Goal: Task Accomplishment & Management: Use online tool/utility

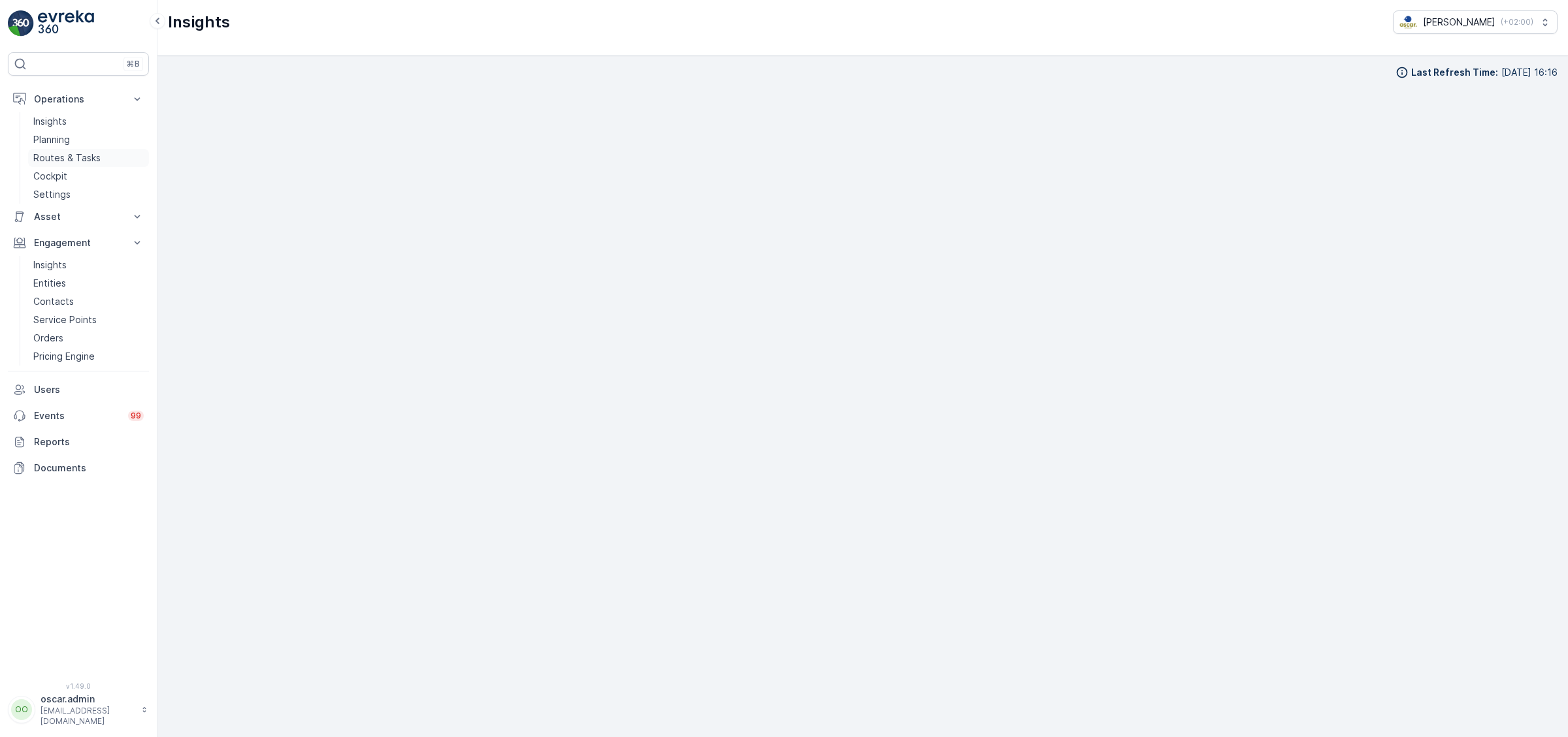
click at [89, 164] on p "Routes & Tasks" at bounding box center [67, 158] width 67 height 13
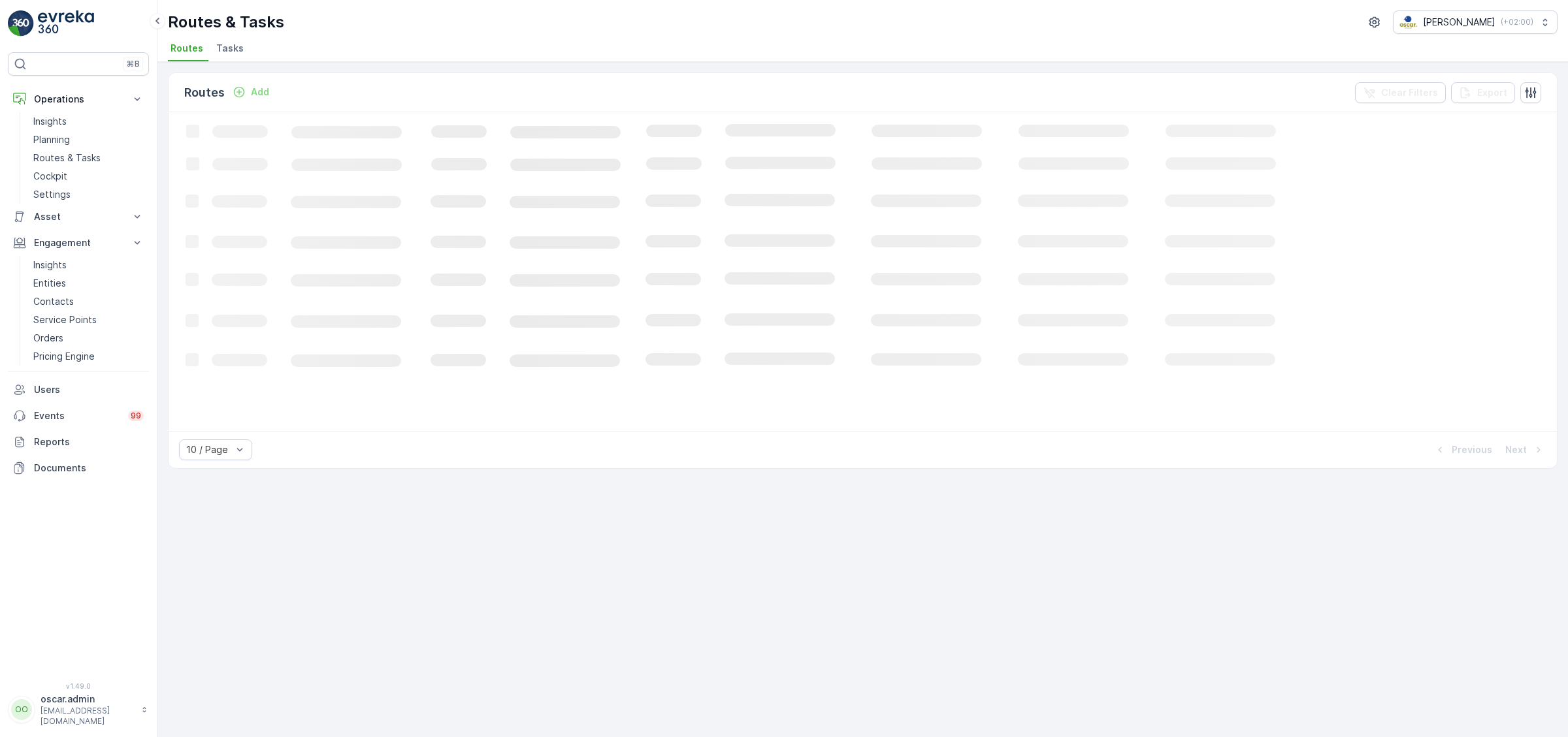
click at [221, 52] on span "Tasks" at bounding box center [230, 48] width 27 height 13
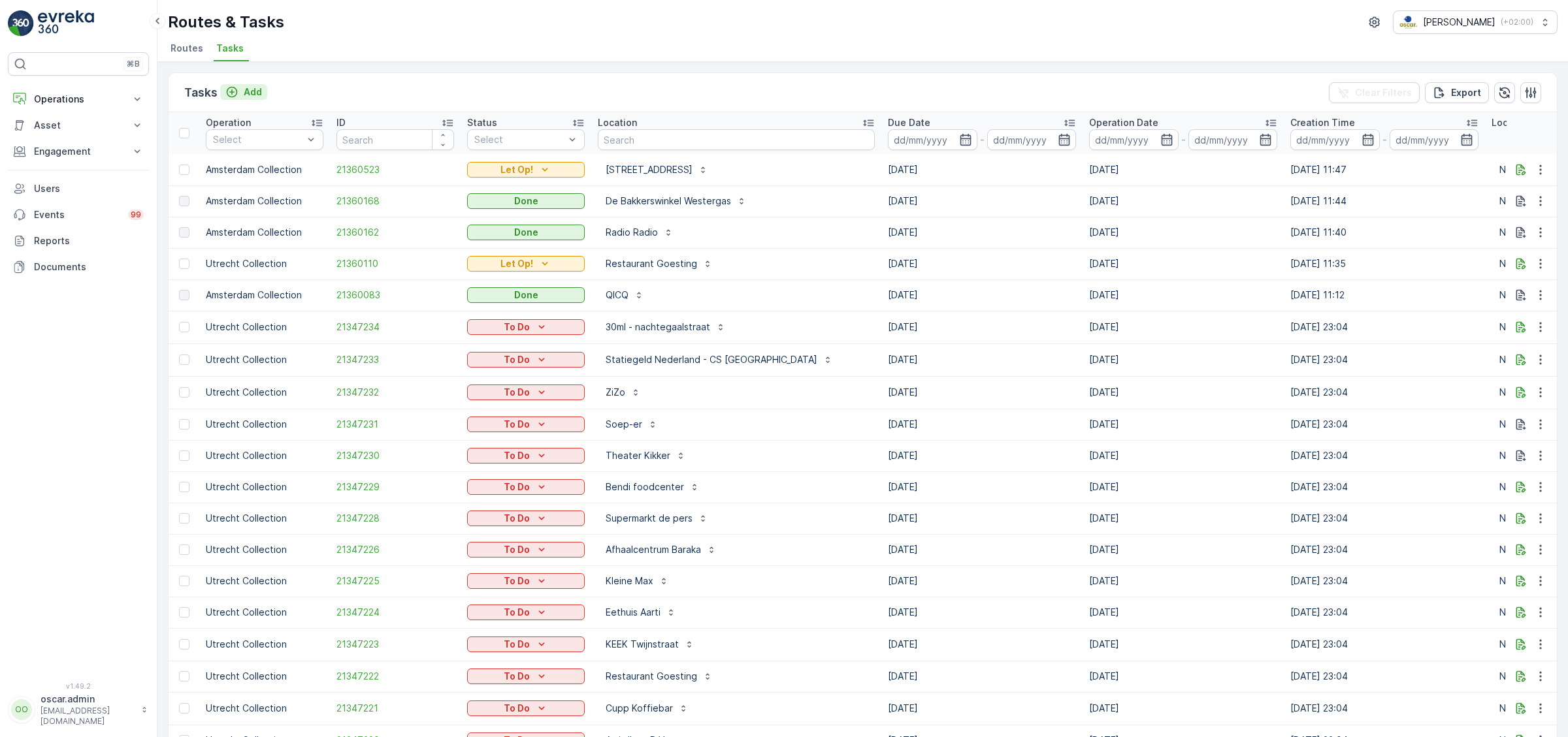
click at [259, 88] on p "Add" at bounding box center [253, 92] width 18 height 13
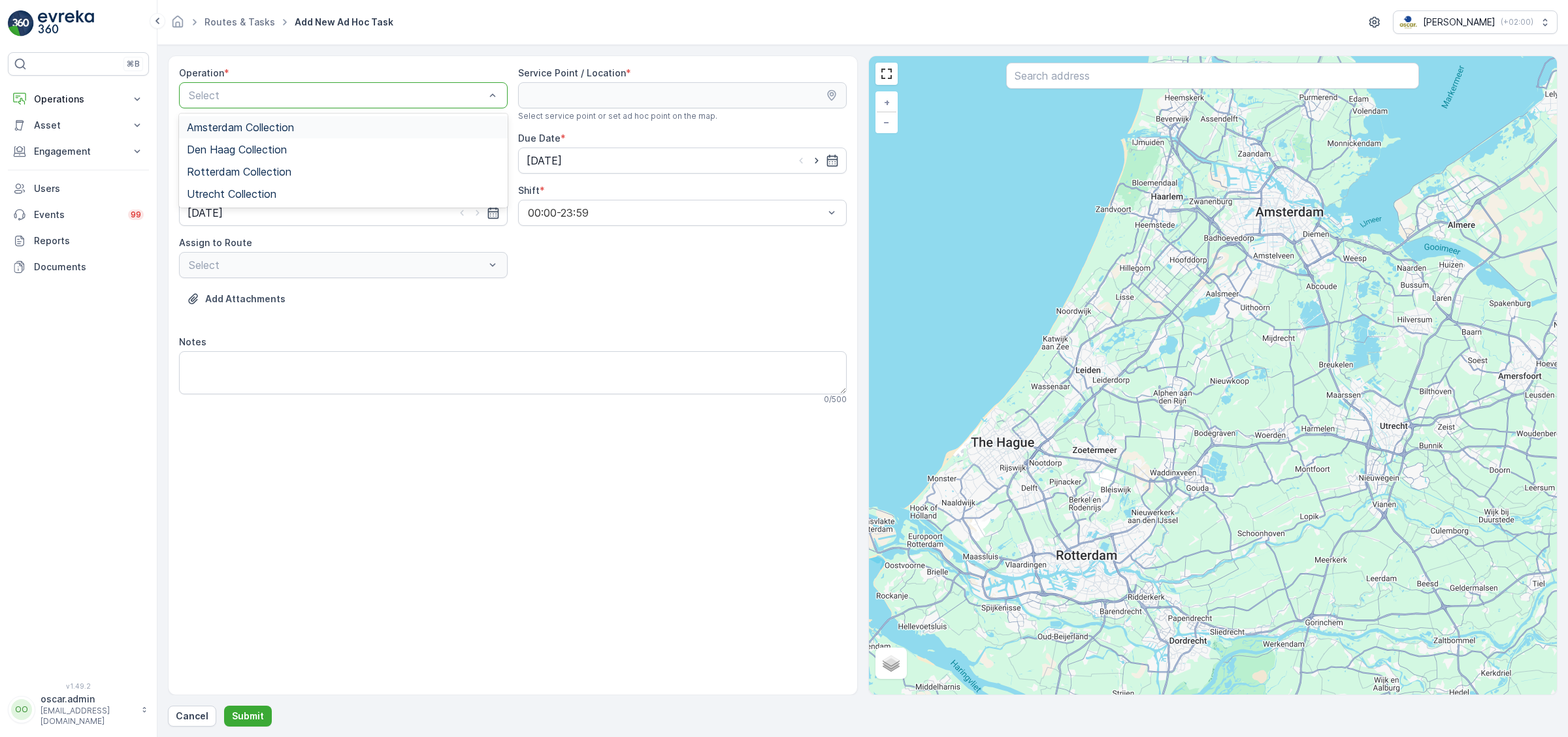
click at [266, 129] on span "Amsterdam Collection" at bounding box center [240, 127] width 107 height 12
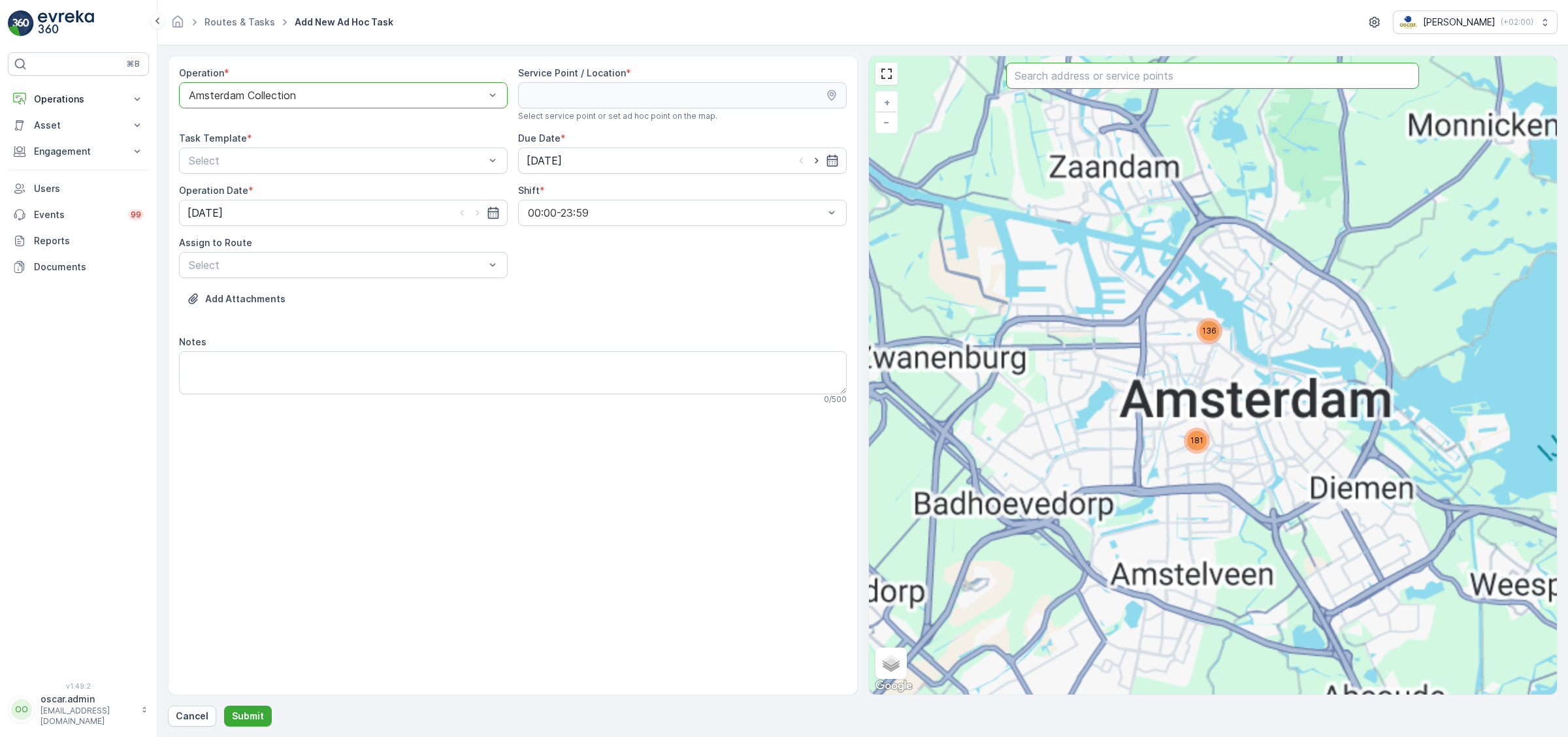
click at [1106, 84] on input "text" at bounding box center [1212, 76] width 413 height 26
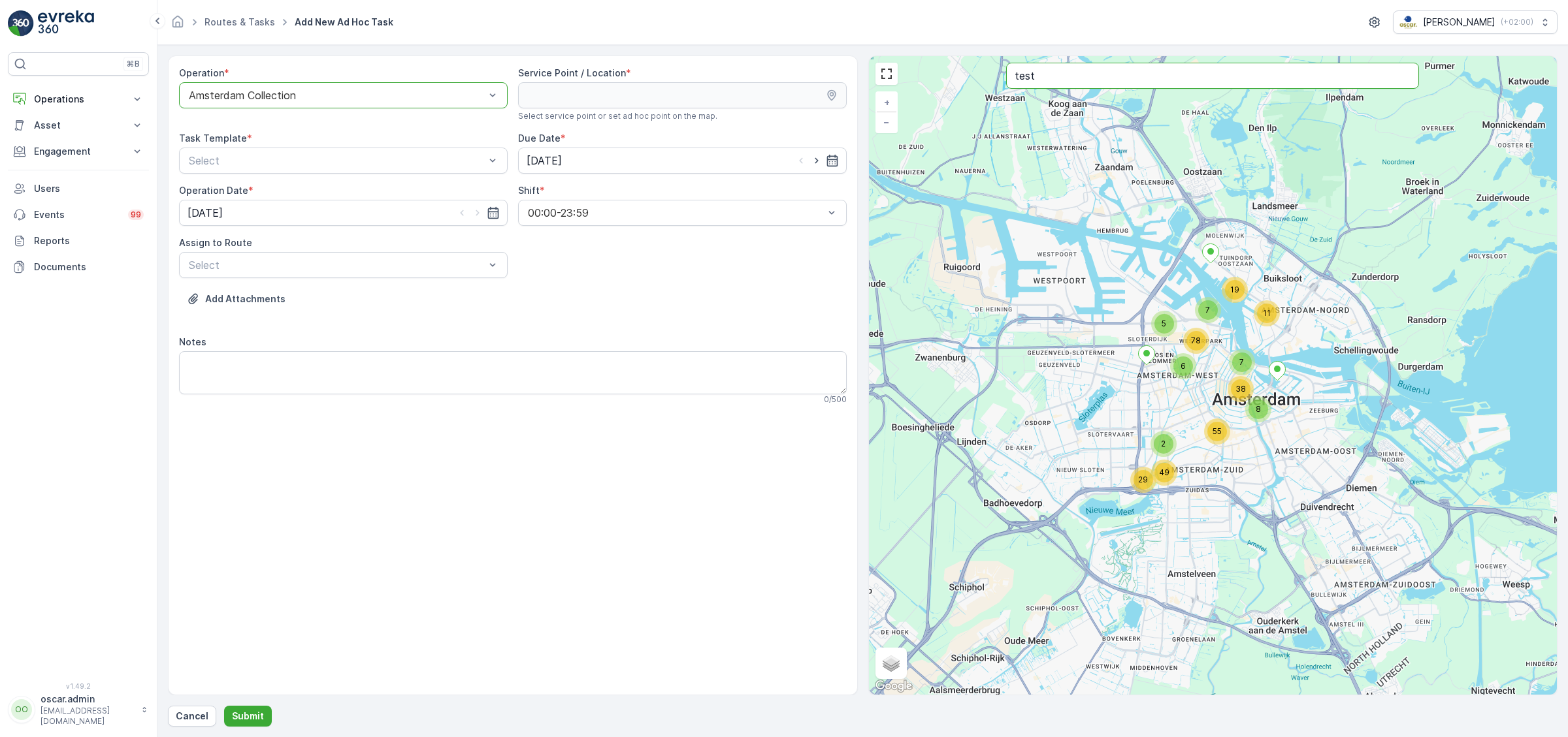
type input "test"
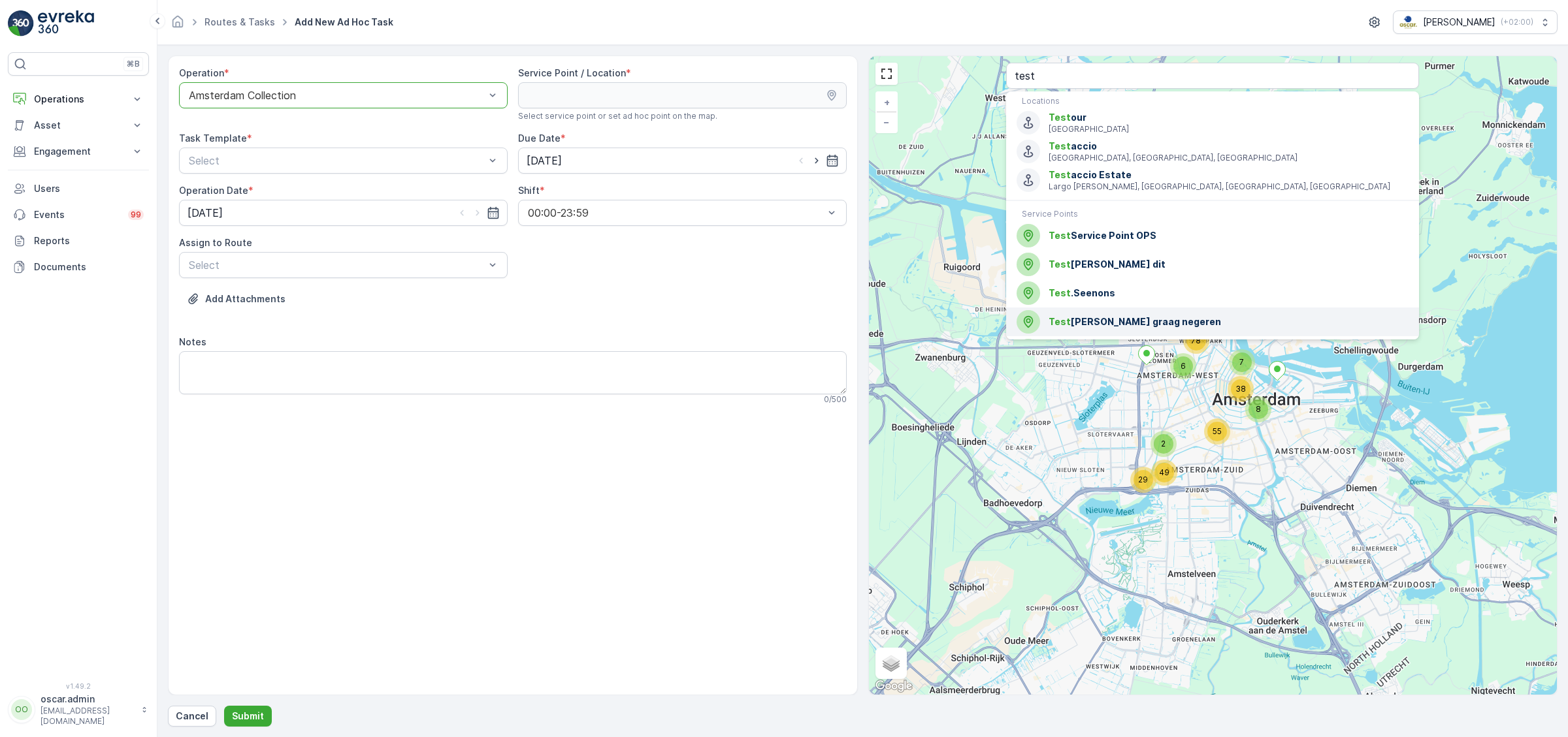
click at [1060, 318] on span "Test" at bounding box center [1059, 321] width 22 height 11
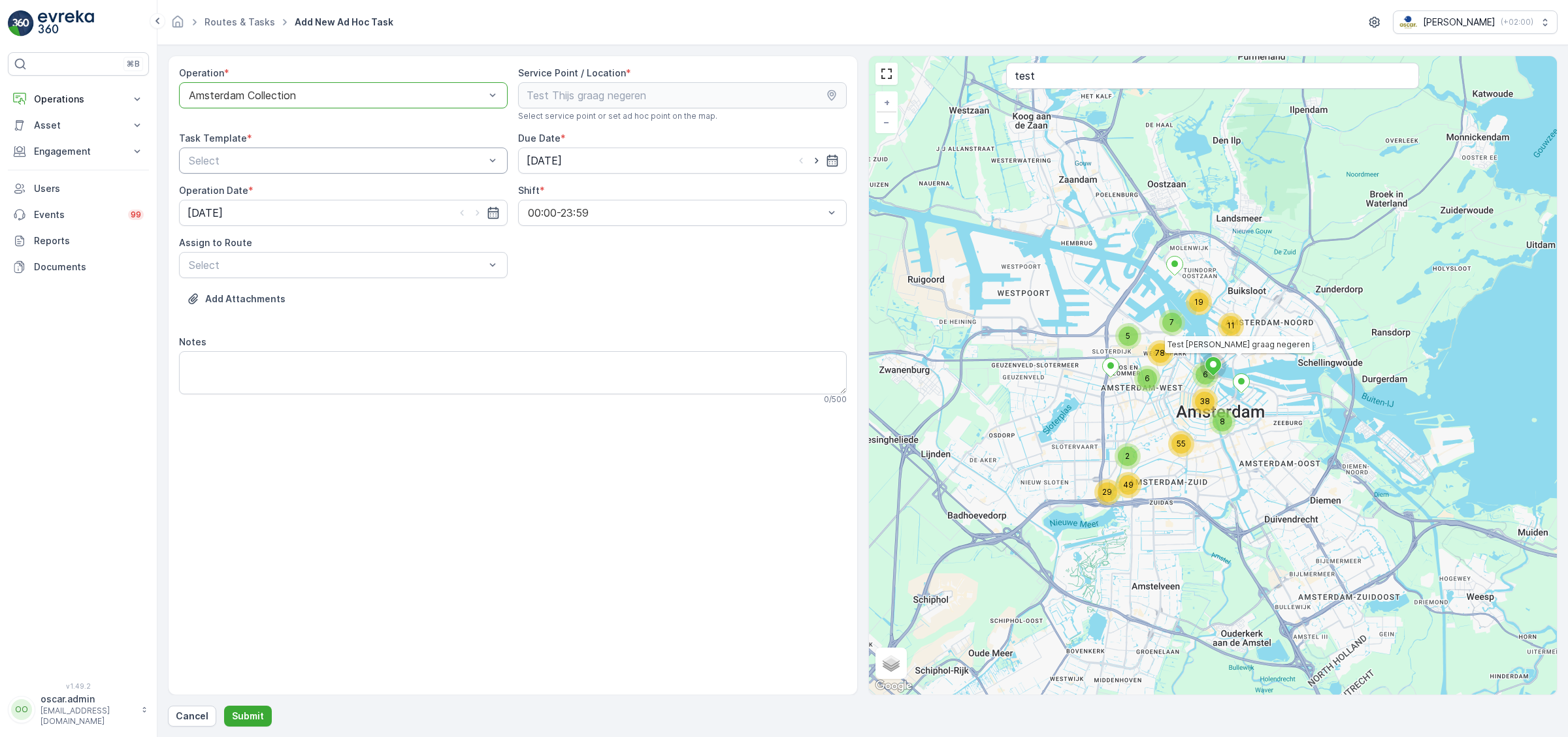
click at [347, 169] on div "Select" at bounding box center [343, 161] width 329 height 26
click at [319, 193] on span "Item Collection [PERSON_NAME]" at bounding box center [269, 192] width 165 height 12
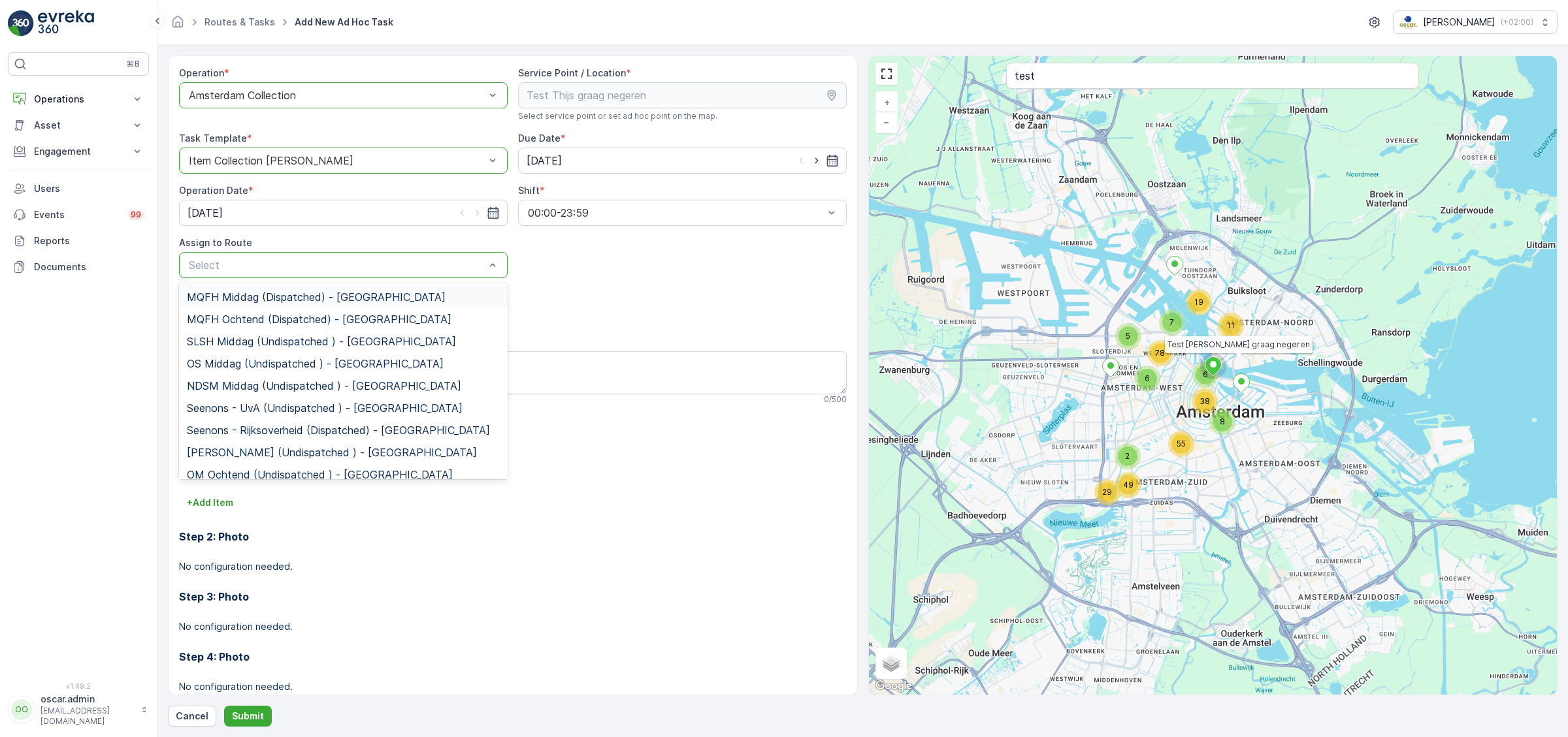
click at [275, 297] on span "MQFH Middag (Dispatched) - [GEOGRAPHIC_DATA]" at bounding box center [316, 297] width 259 height 12
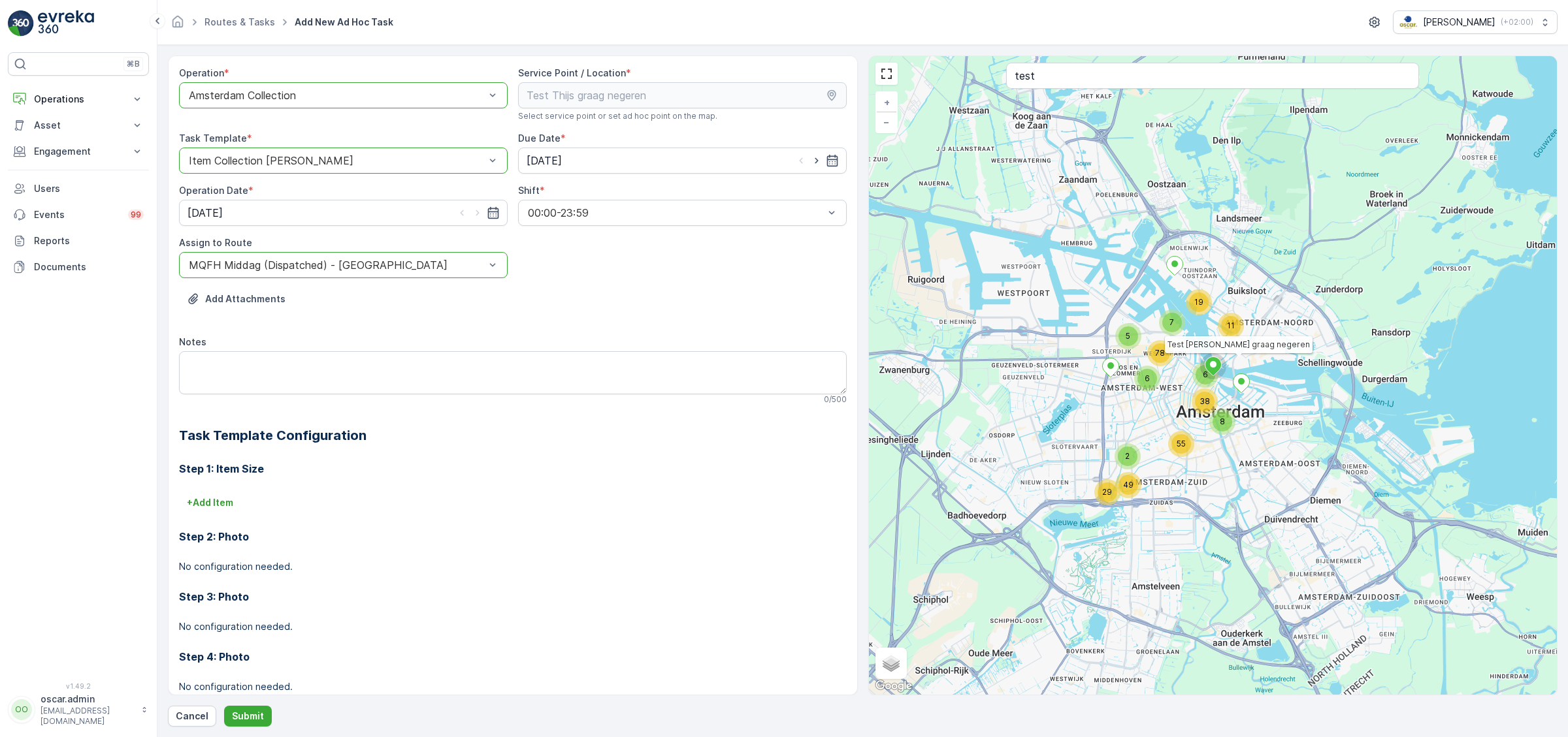
click at [387, 248] on div "Assign to Route" at bounding box center [343, 242] width 329 height 13
click at [359, 272] on div "MQFH Middag (Dispatched) - [GEOGRAPHIC_DATA]" at bounding box center [343, 265] width 329 height 26
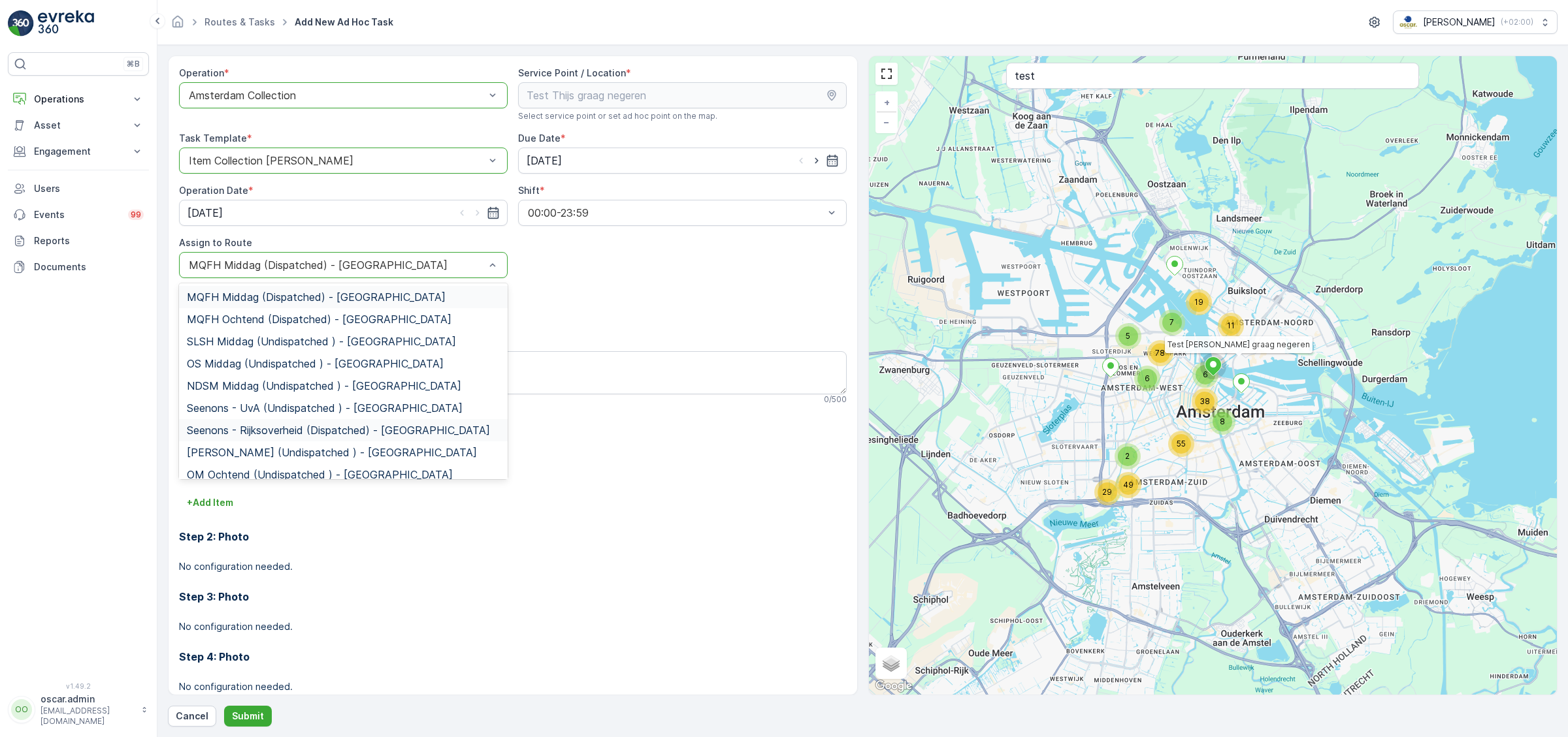
click at [662, 298] on div "Add Attachments" at bounding box center [513, 307] width 667 height 37
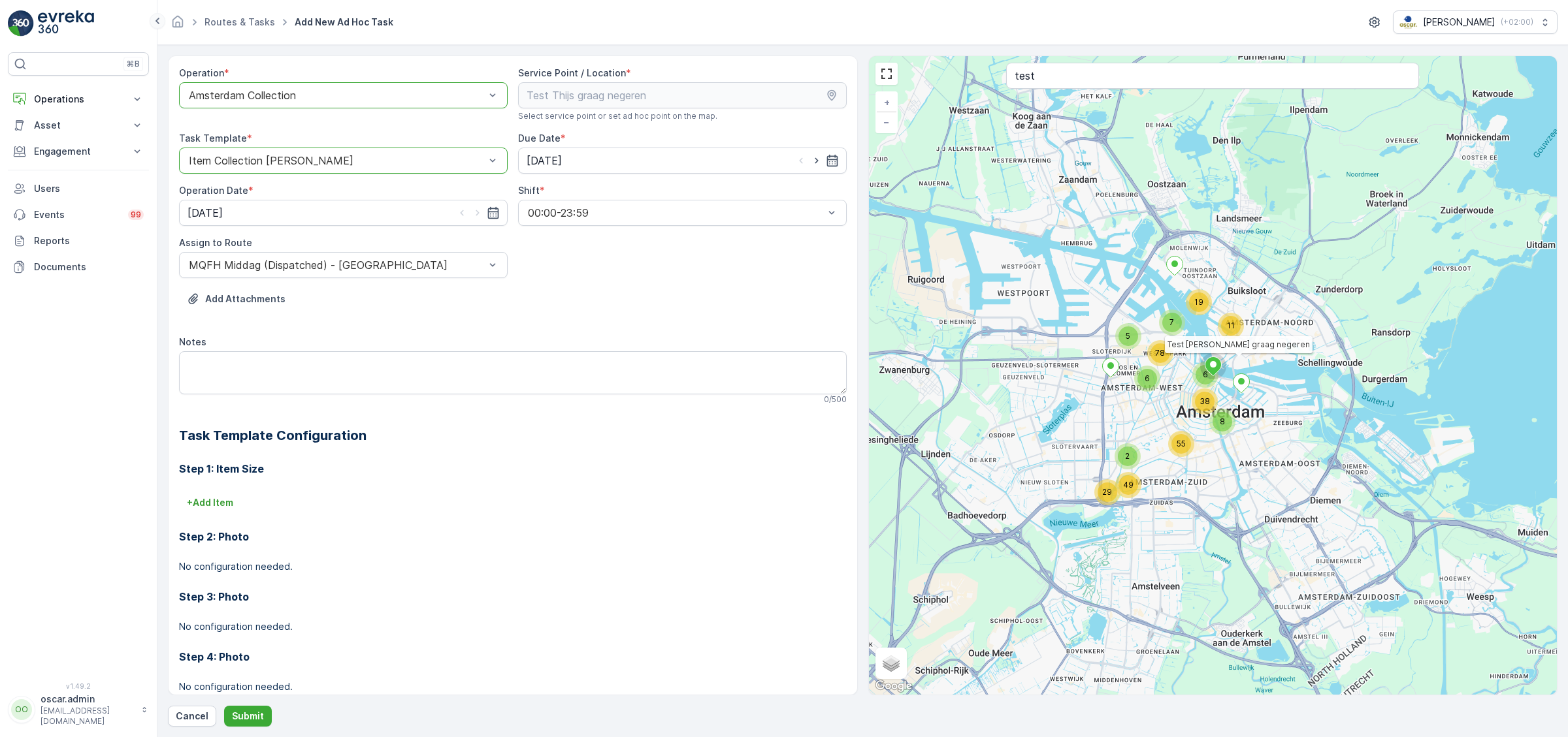
click at [162, 20] on icon at bounding box center [157, 20] width 14 height 16
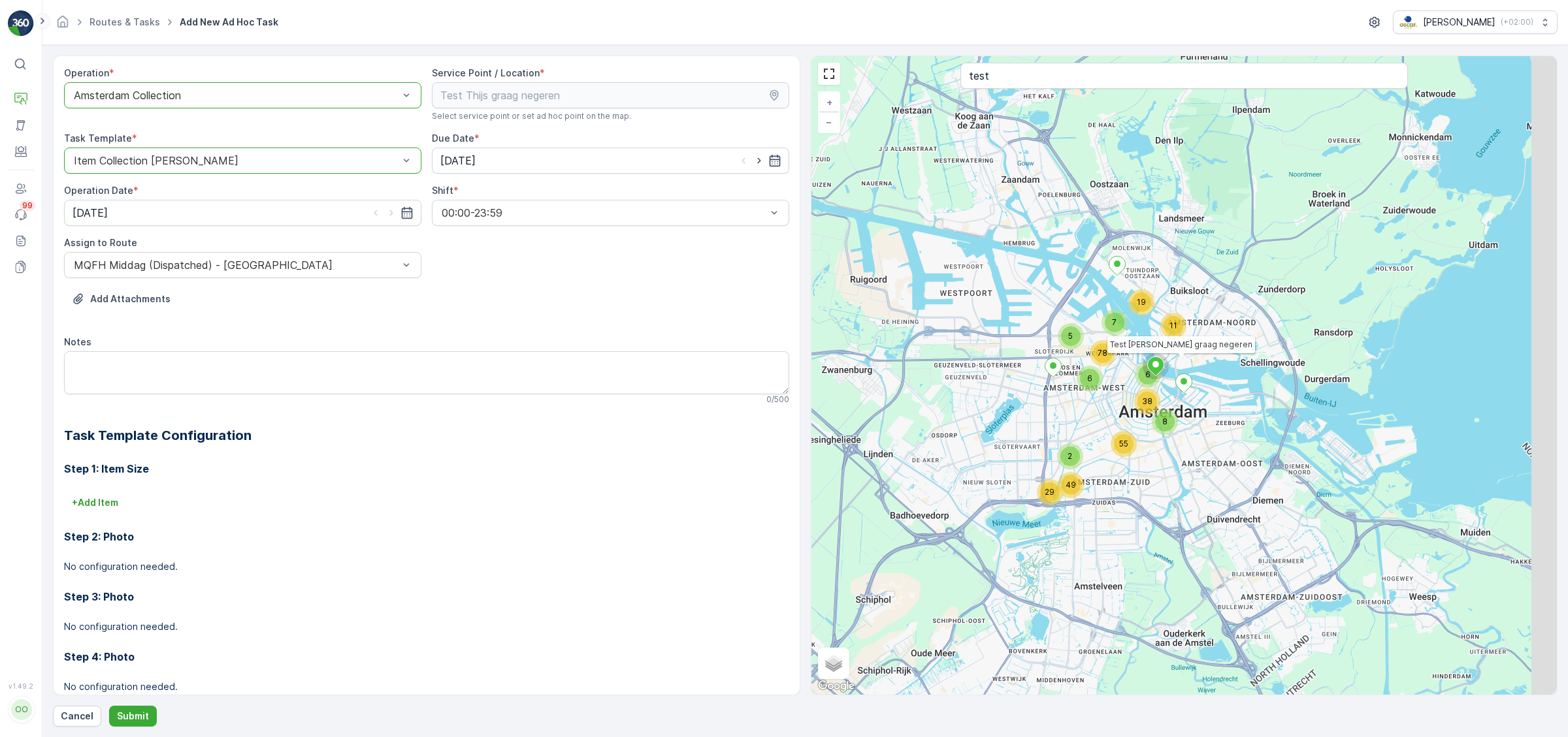
click at [43, 18] on icon at bounding box center [42, 20] width 14 height 16
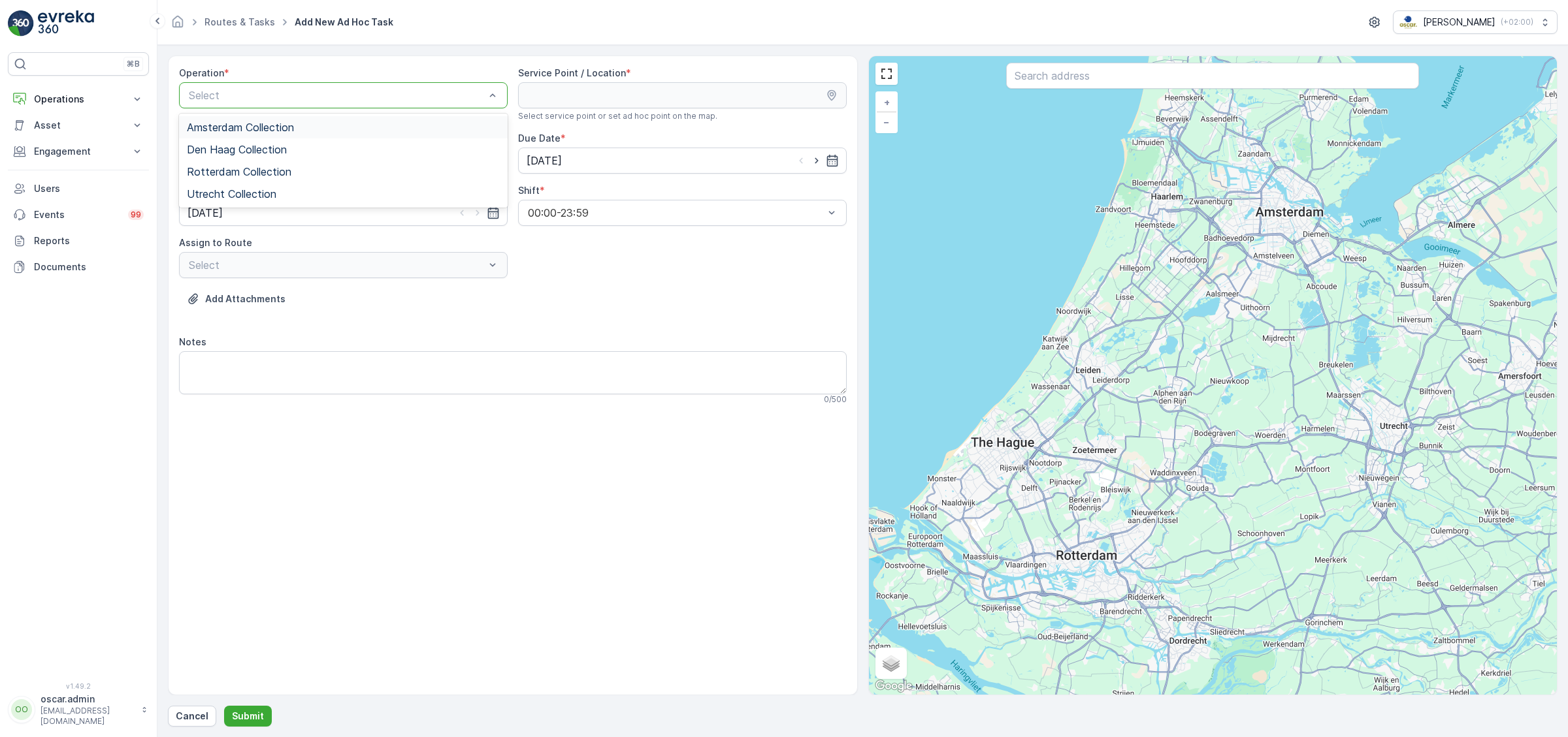
click at [296, 126] on div "Amsterdam Collection" at bounding box center [343, 127] width 313 height 12
click at [1047, 79] on input "text" at bounding box center [1212, 76] width 413 height 26
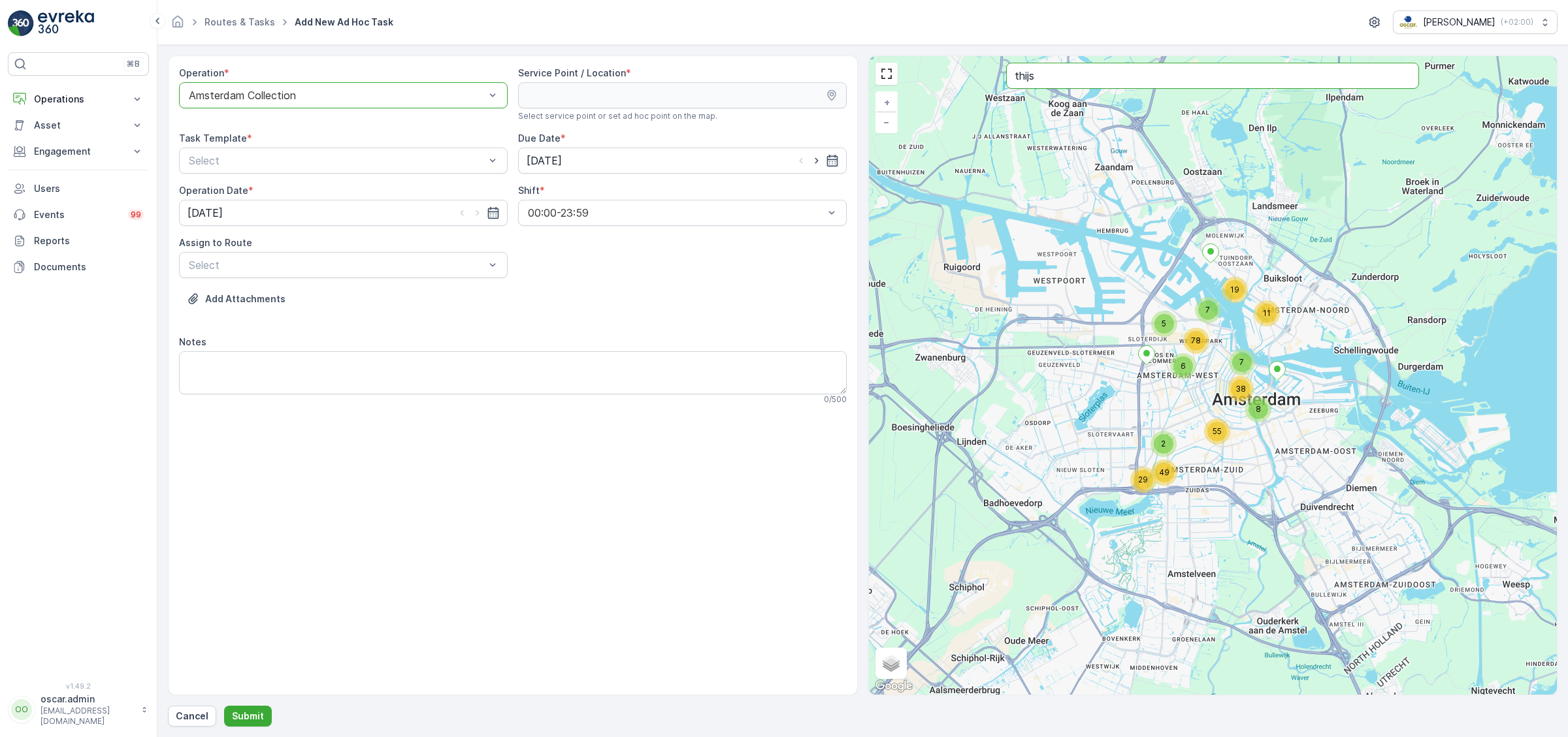
type input "thijs"
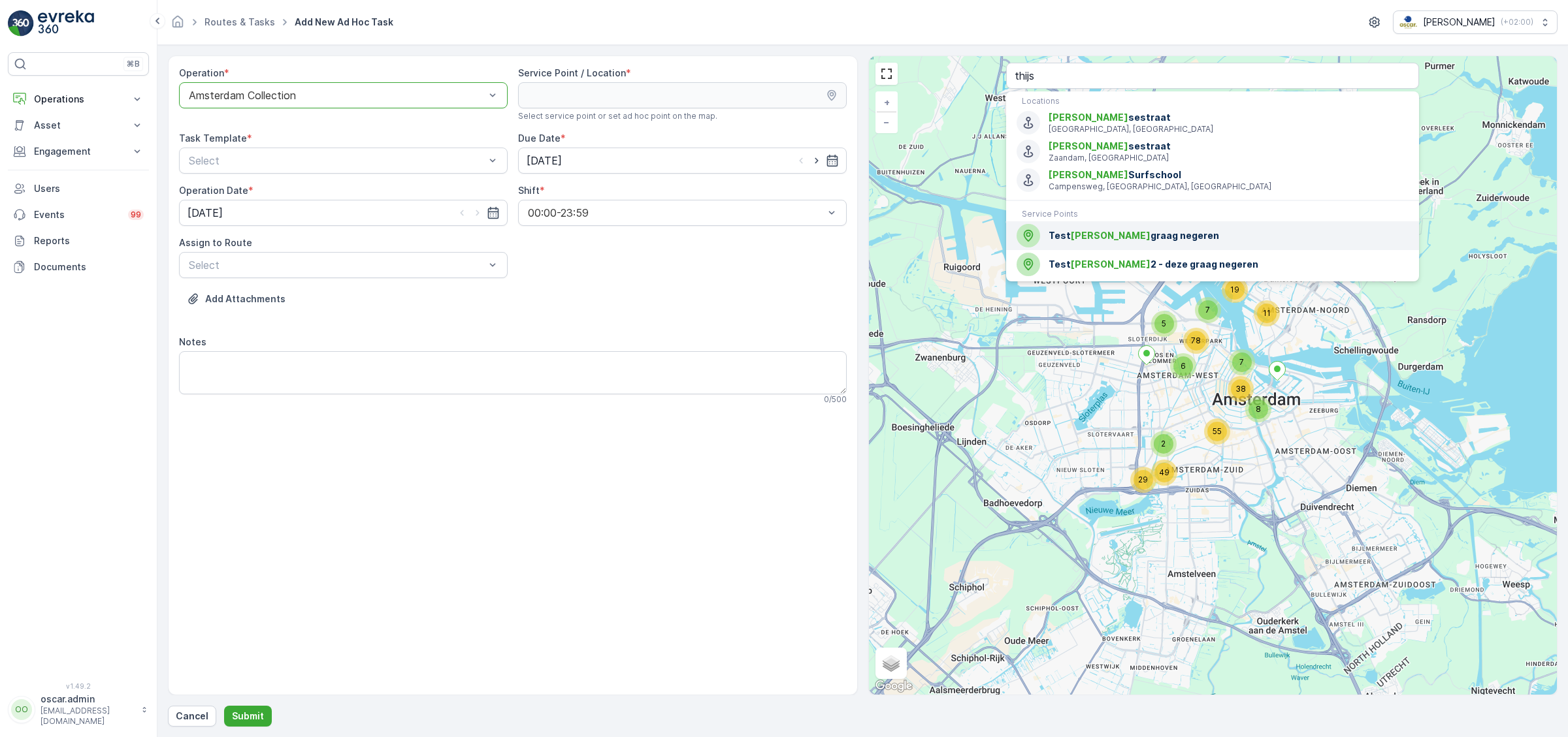
click at [1082, 235] on span "[PERSON_NAME]" at bounding box center [1110, 235] width 80 height 11
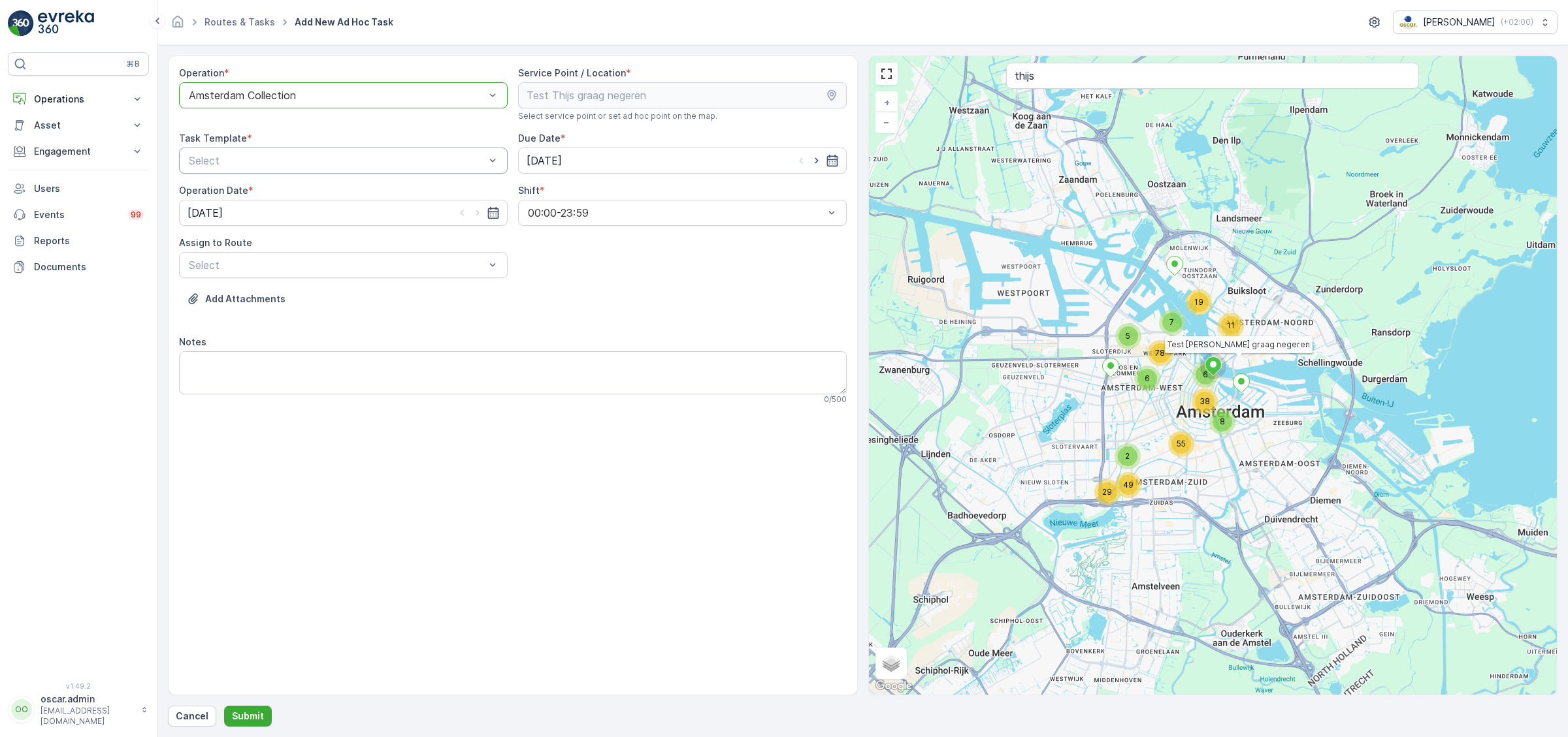
click at [307, 152] on div "Select" at bounding box center [343, 161] width 329 height 26
click at [281, 190] on span "Item Collection [PERSON_NAME]" at bounding box center [269, 192] width 165 height 12
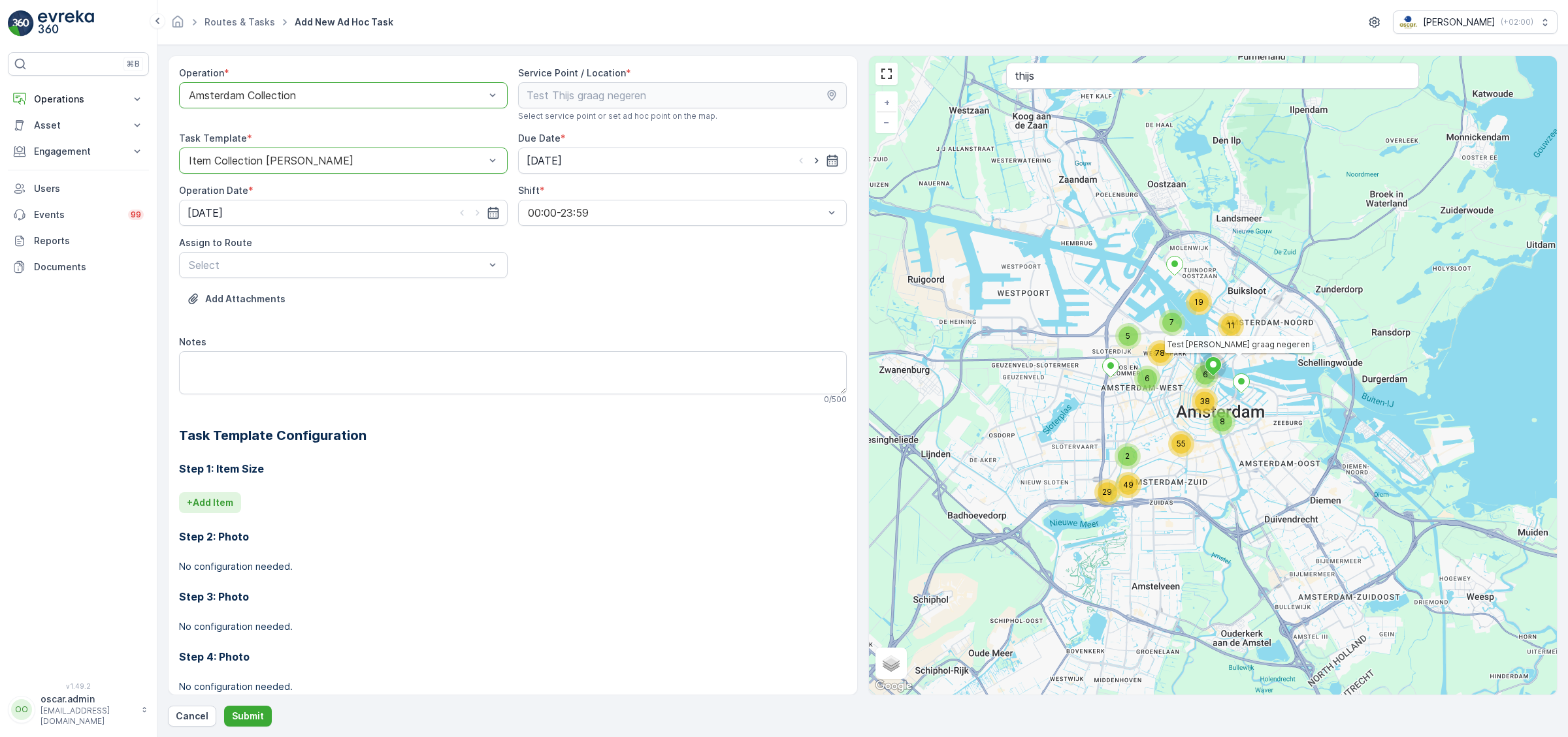
click at [217, 498] on p "+ Add Item" at bounding box center [210, 502] width 46 height 13
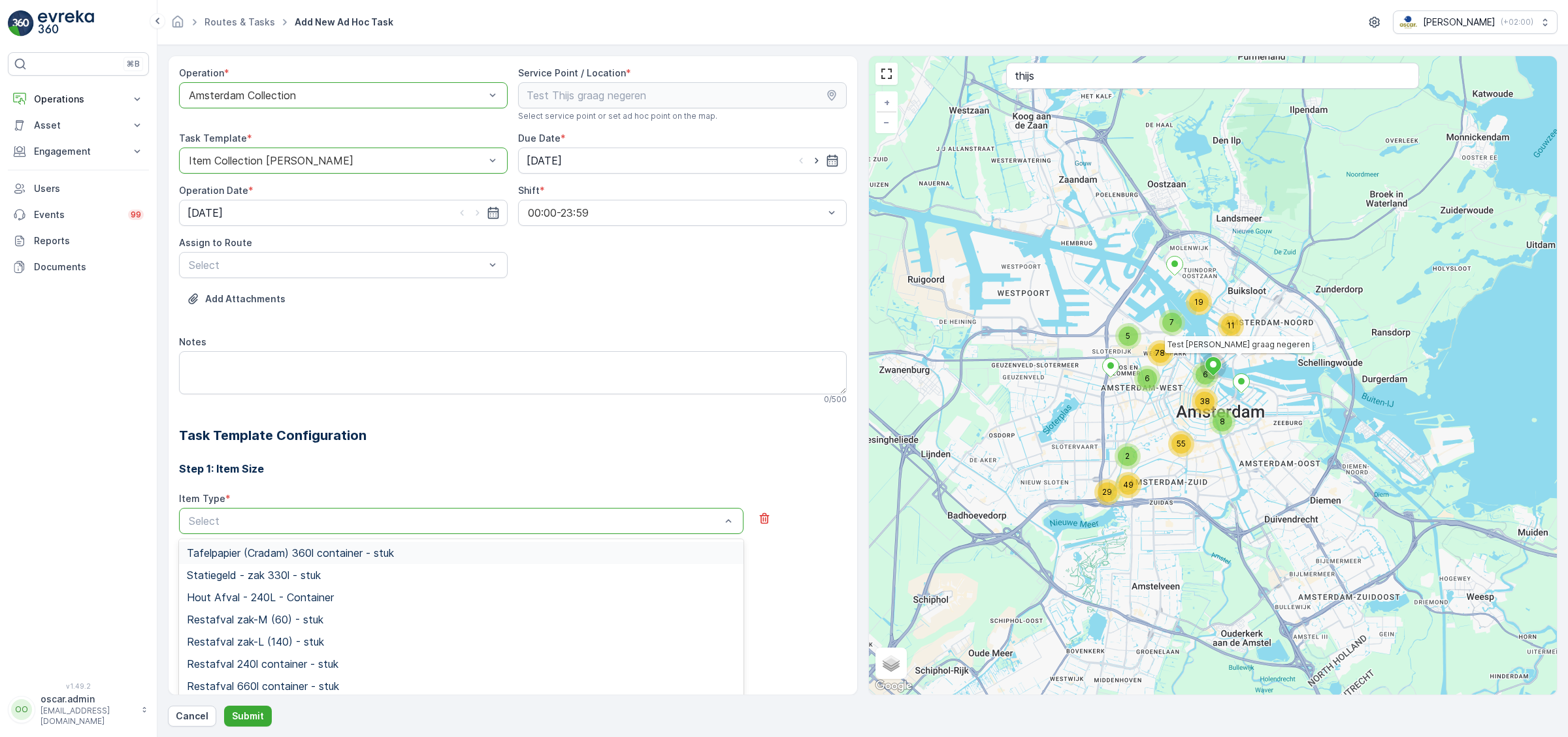
click at [227, 553] on span "Tafelpapier (Cradam) 360l container - stuk" at bounding box center [290, 553] width 207 height 12
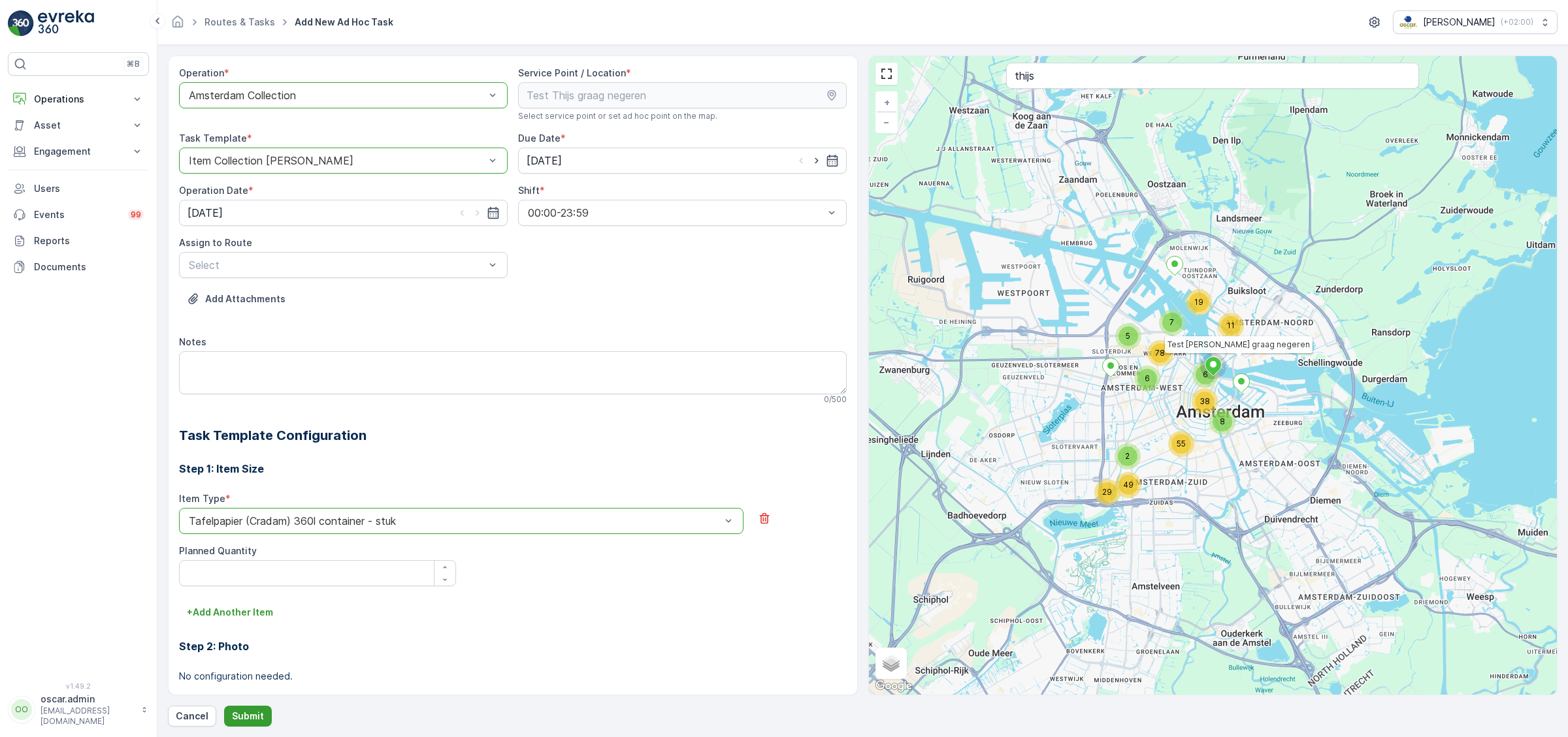
click at [255, 711] on p "Submit" at bounding box center [248, 716] width 32 height 13
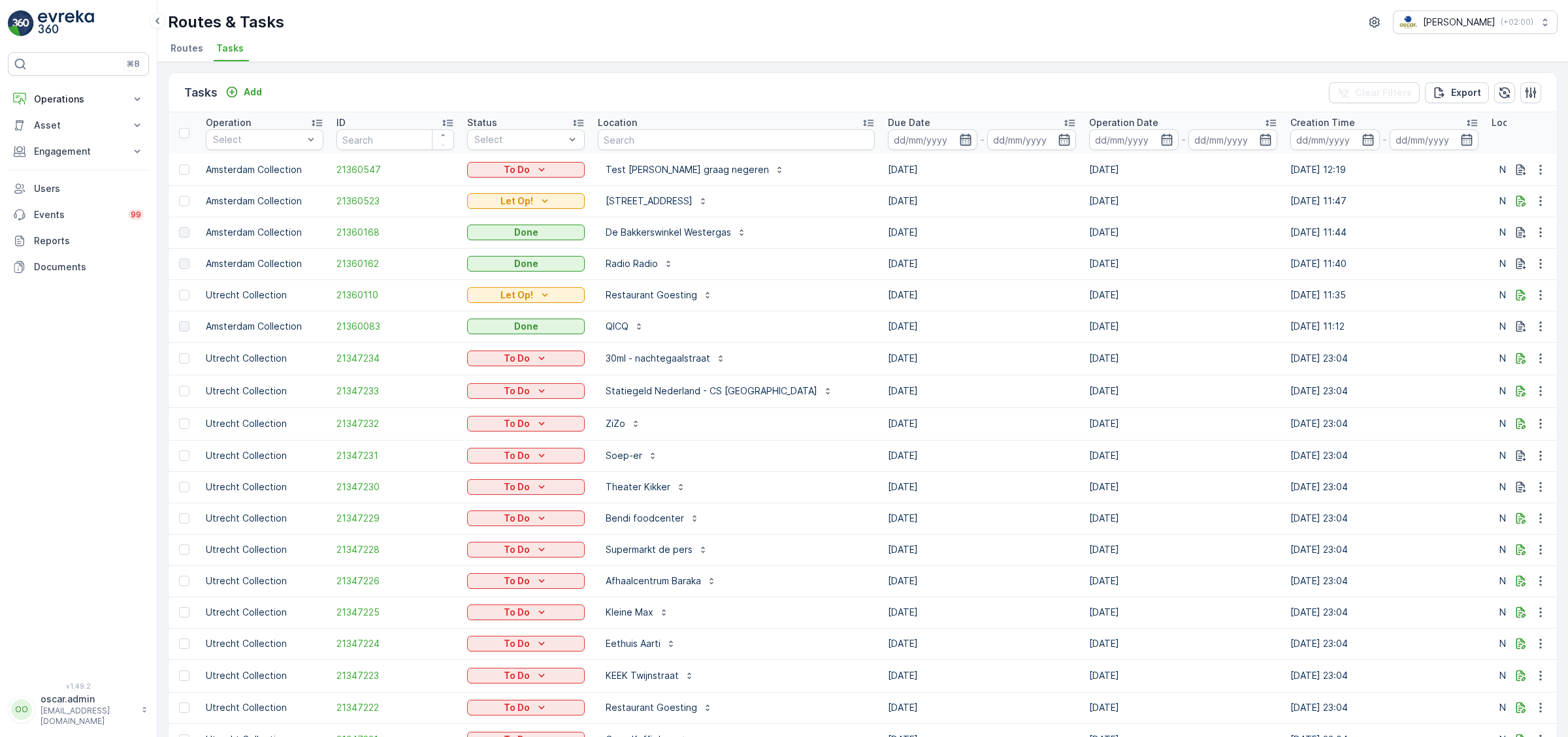
click at [959, 137] on icon "button" at bounding box center [965, 140] width 13 height 13
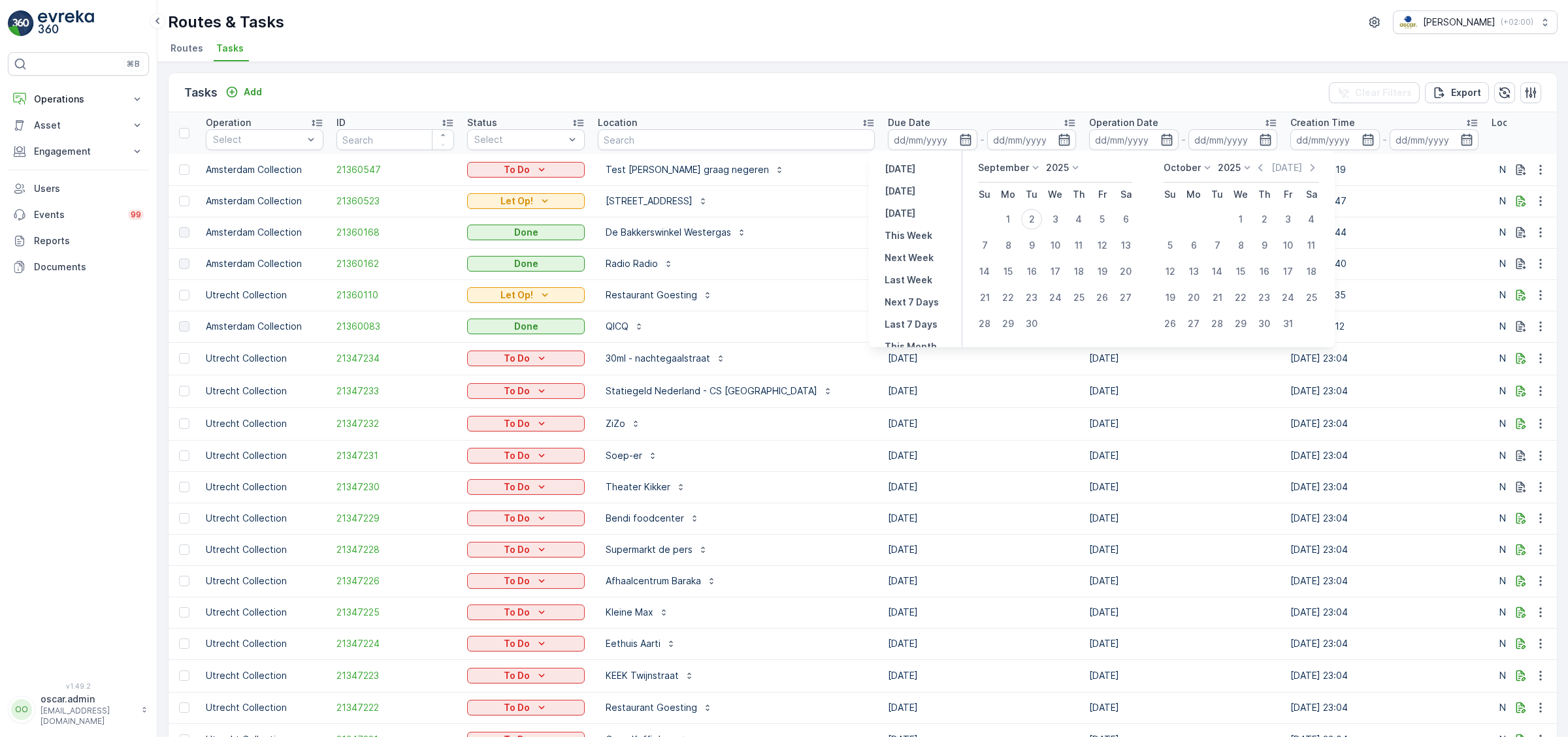
click at [1029, 171] on icon at bounding box center [1035, 167] width 13 height 13
click at [999, 252] on span "August" at bounding box center [1001, 255] width 31 height 13
click at [1101, 222] on div "1" at bounding box center [1102, 219] width 21 height 21
type input "[DATE]"
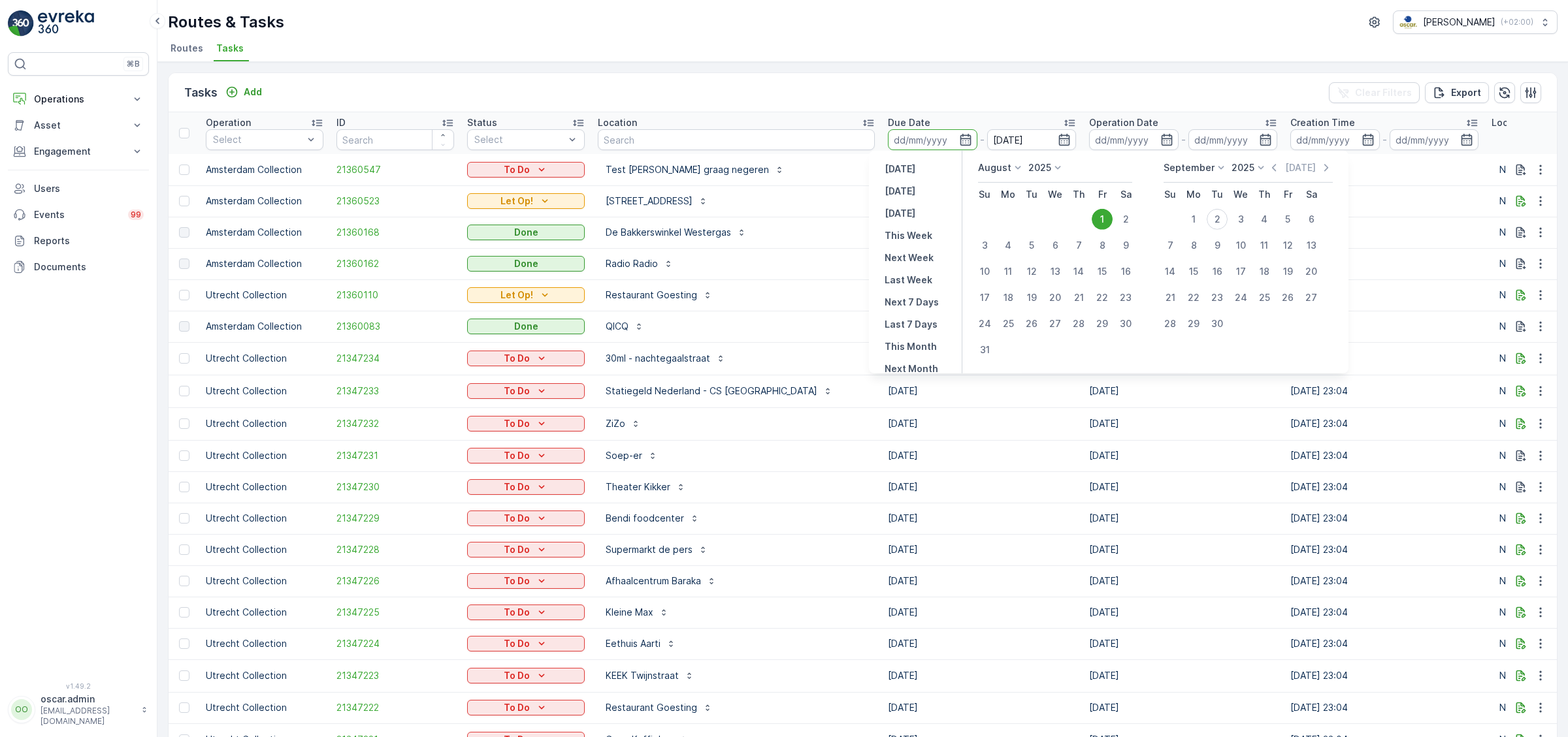
click at [1207, 164] on p "September" at bounding box center [1189, 167] width 51 height 13
click at [1191, 212] on span "August" at bounding box center [1186, 215] width 31 height 13
click at [1168, 346] on div "31" at bounding box center [1170, 350] width 21 height 21
type input "[DATE]"
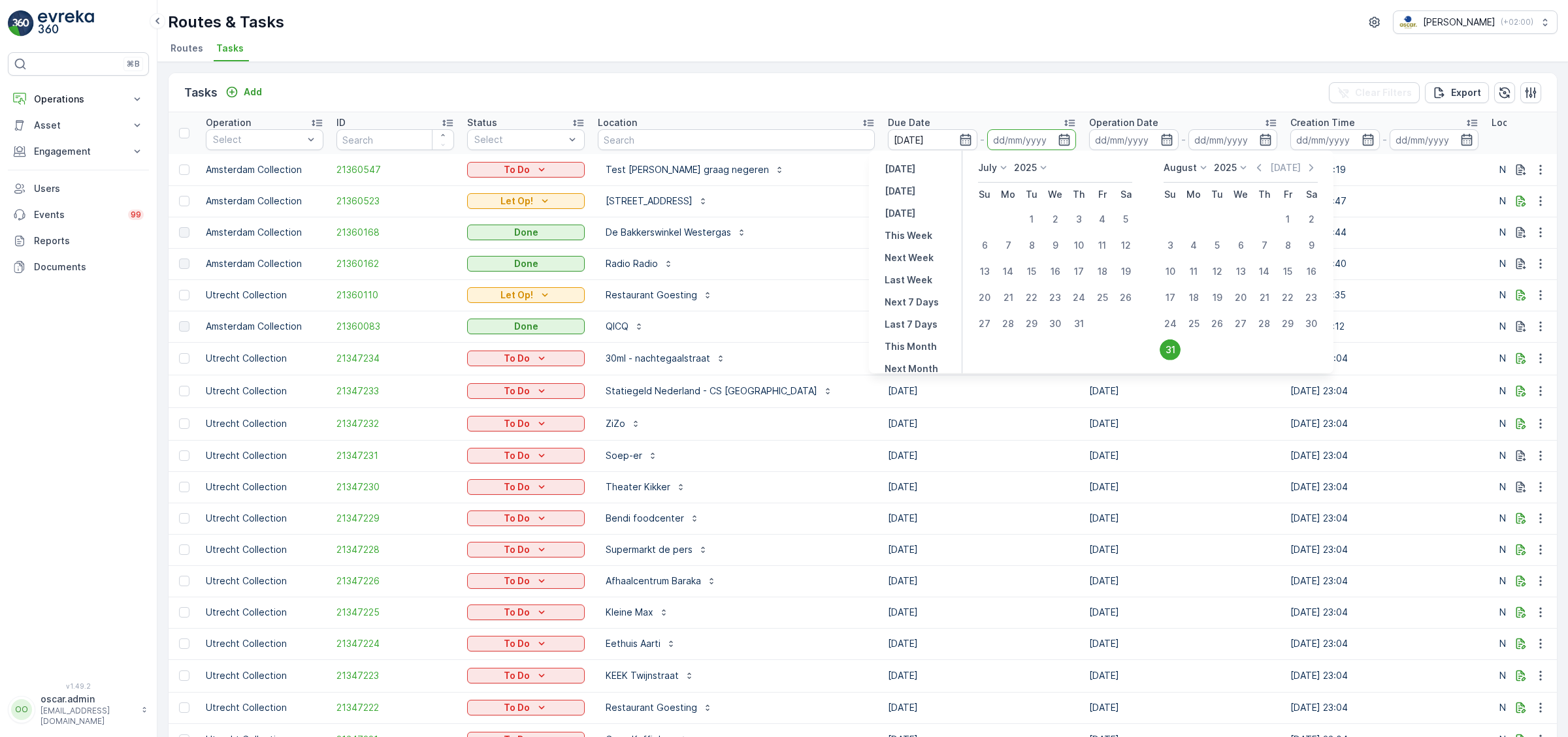
click at [1292, 209] on td "1" at bounding box center [1287, 219] width 24 height 26
click at [1282, 216] on div "1" at bounding box center [1287, 219] width 21 height 21
type input "[DATE]"
click at [1165, 345] on div "31" at bounding box center [1170, 350] width 21 height 21
type input "[DATE]"
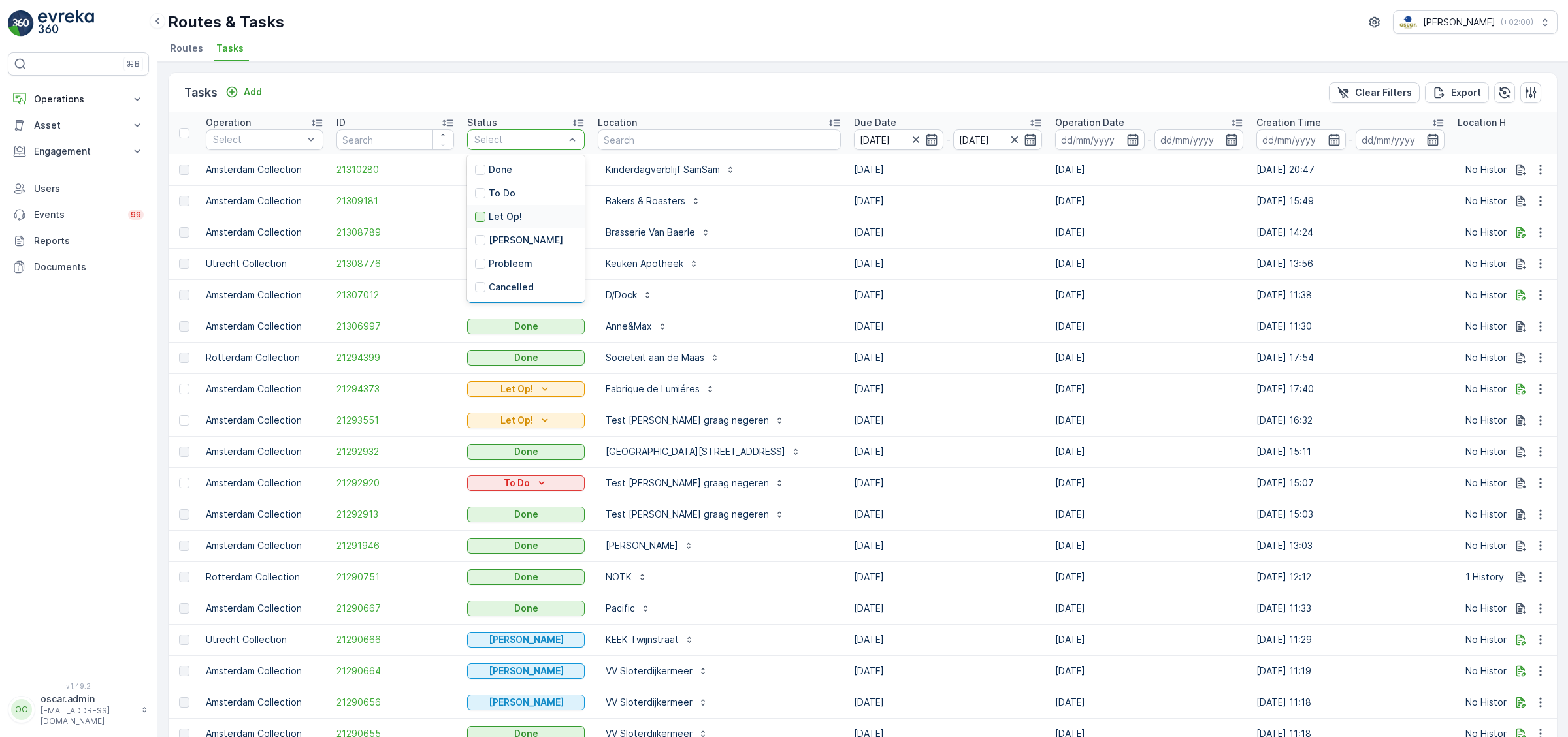
click at [481, 215] on div at bounding box center [479, 216] width 10 height 10
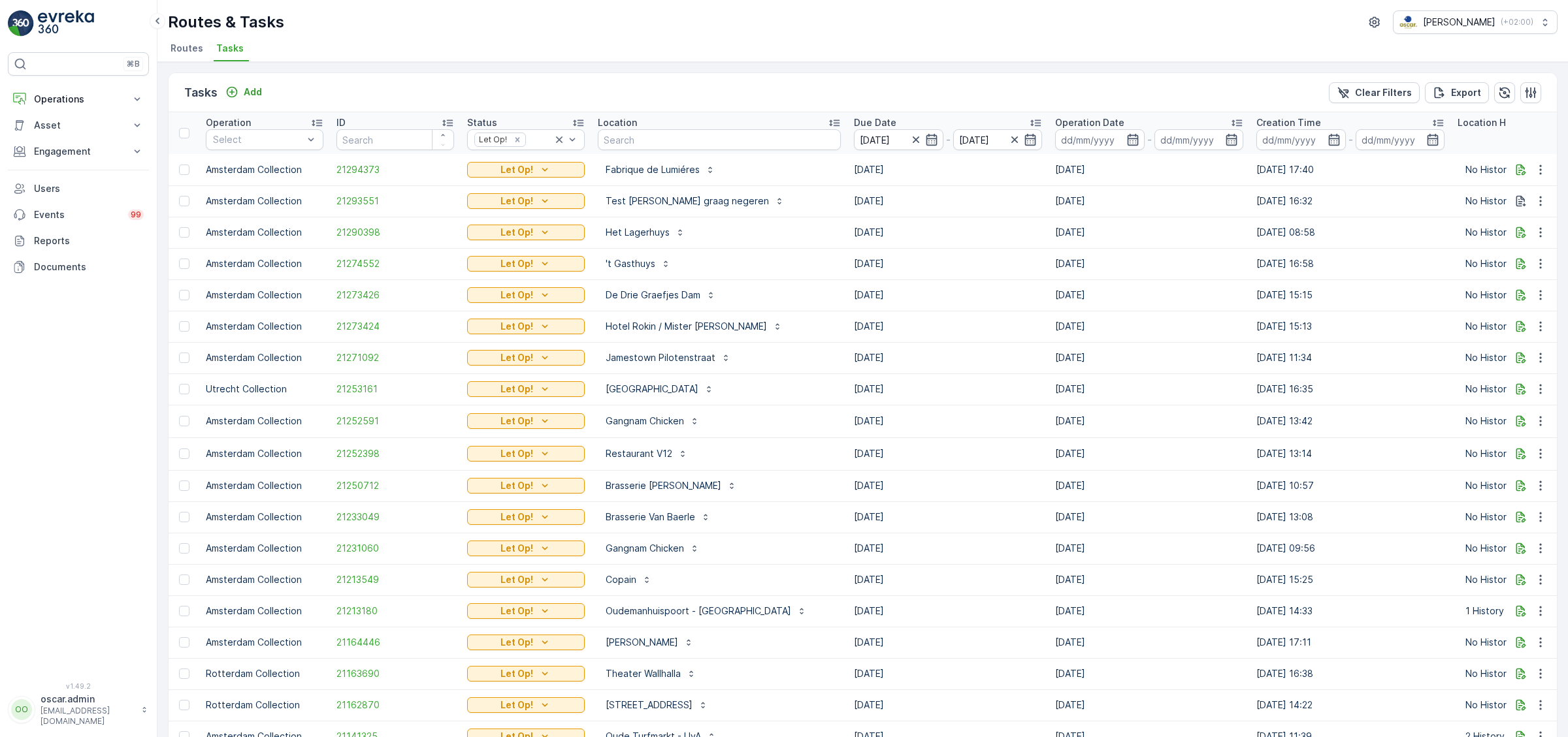
click at [198, 60] on li "Routes" at bounding box center [188, 50] width 40 height 22
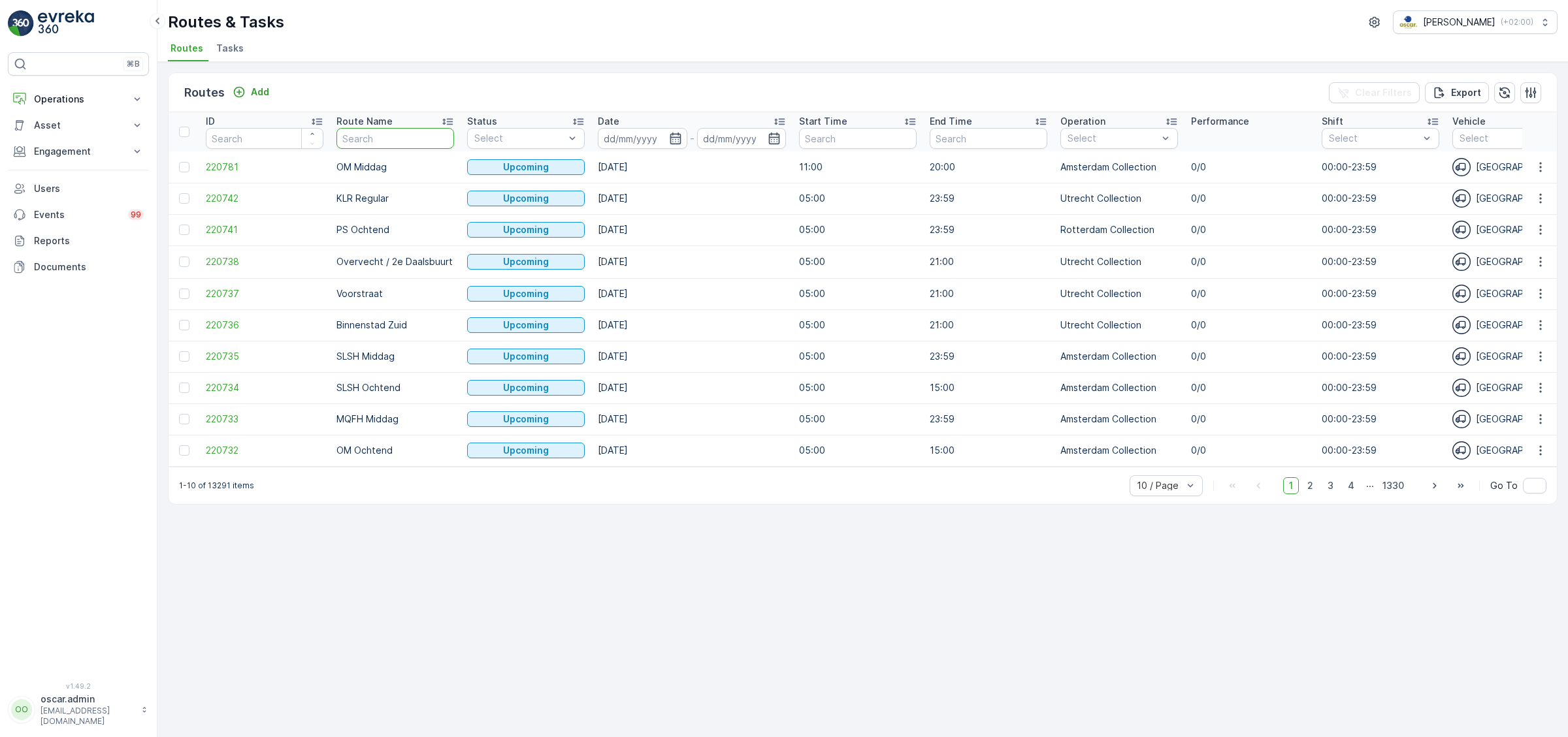
click at [364, 143] on input "text" at bounding box center [395, 138] width 118 height 21
type input "WG"
click at [1538, 163] on icon "button" at bounding box center [1540, 167] width 13 height 13
click at [1495, 185] on span "See More Details" at bounding box center [1509, 186] width 76 height 13
click at [676, 137] on icon "button" at bounding box center [675, 138] width 11 height 12
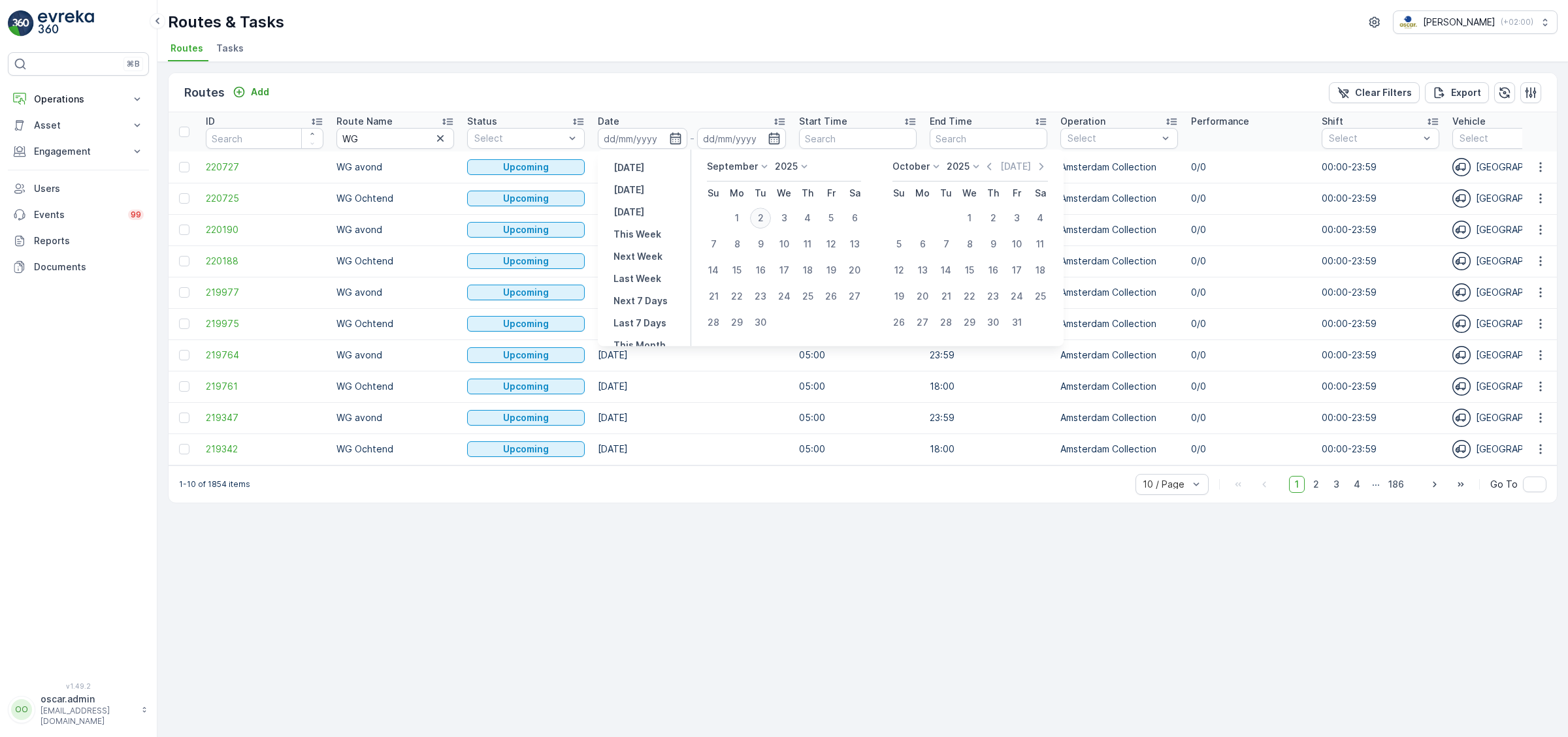
click at [762, 221] on div "2" at bounding box center [760, 218] width 21 height 21
type input "[DATE]"
click at [762, 221] on div "2" at bounding box center [760, 218] width 21 height 21
type input "[DATE]"
click at [762, 221] on div "2" at bounding box center [760, 218] width 21 height 21
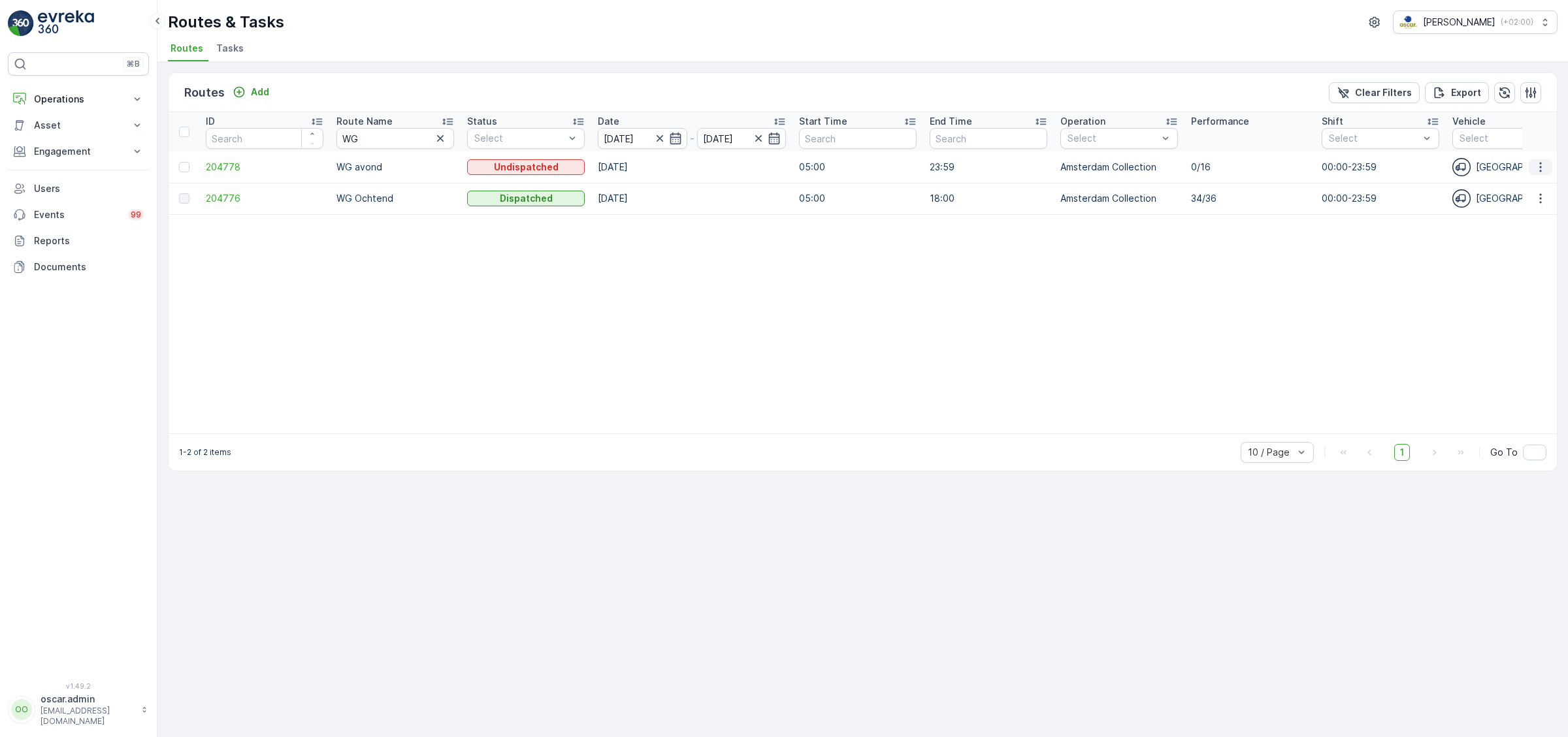
click at [1537, 166] on icon "button" at bounding box center [1540, 167] width 13 height 13
click at [1505, 180] on span "See More Details" at bounding box center [1509, 186] width 76 height 13
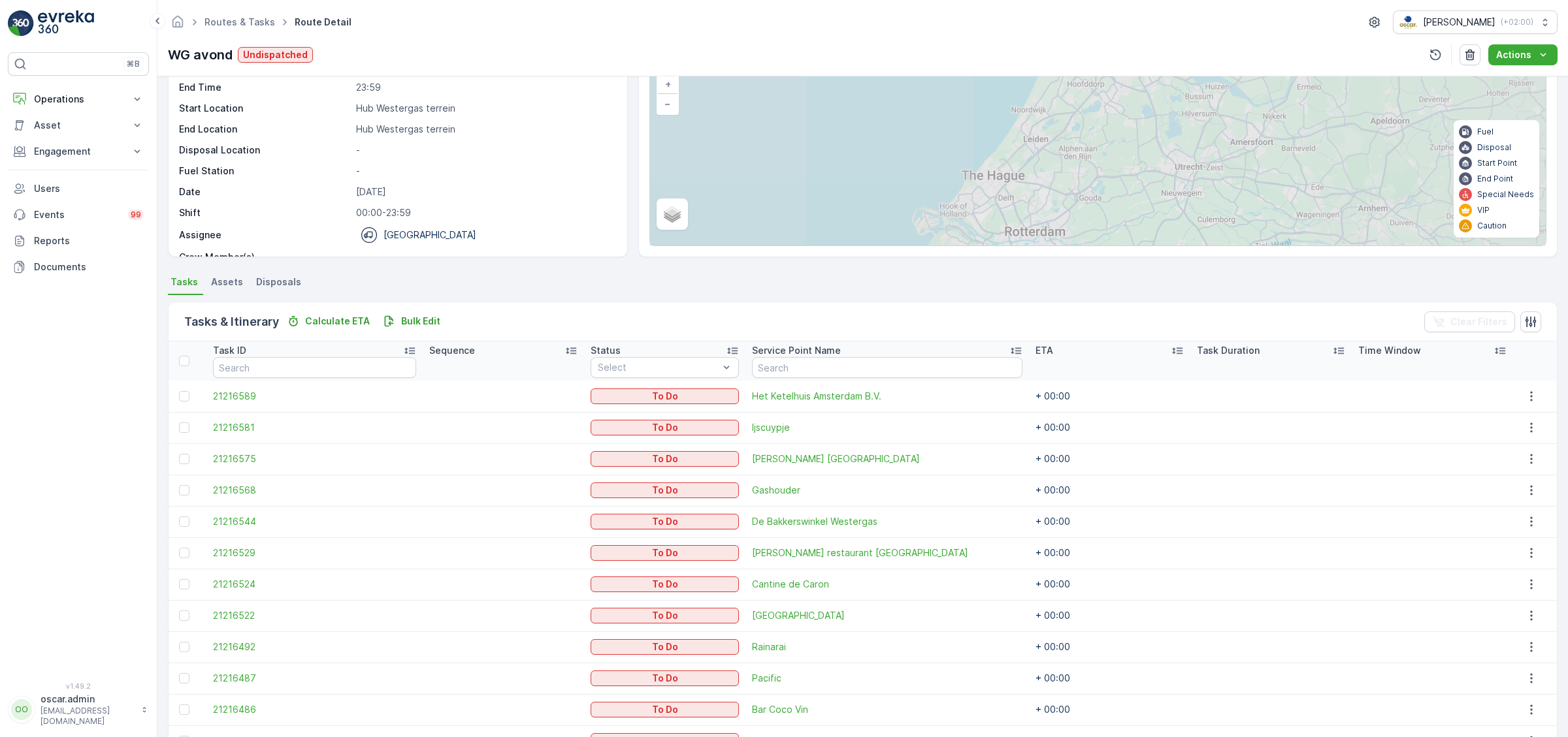
scroll to position [290, 0]
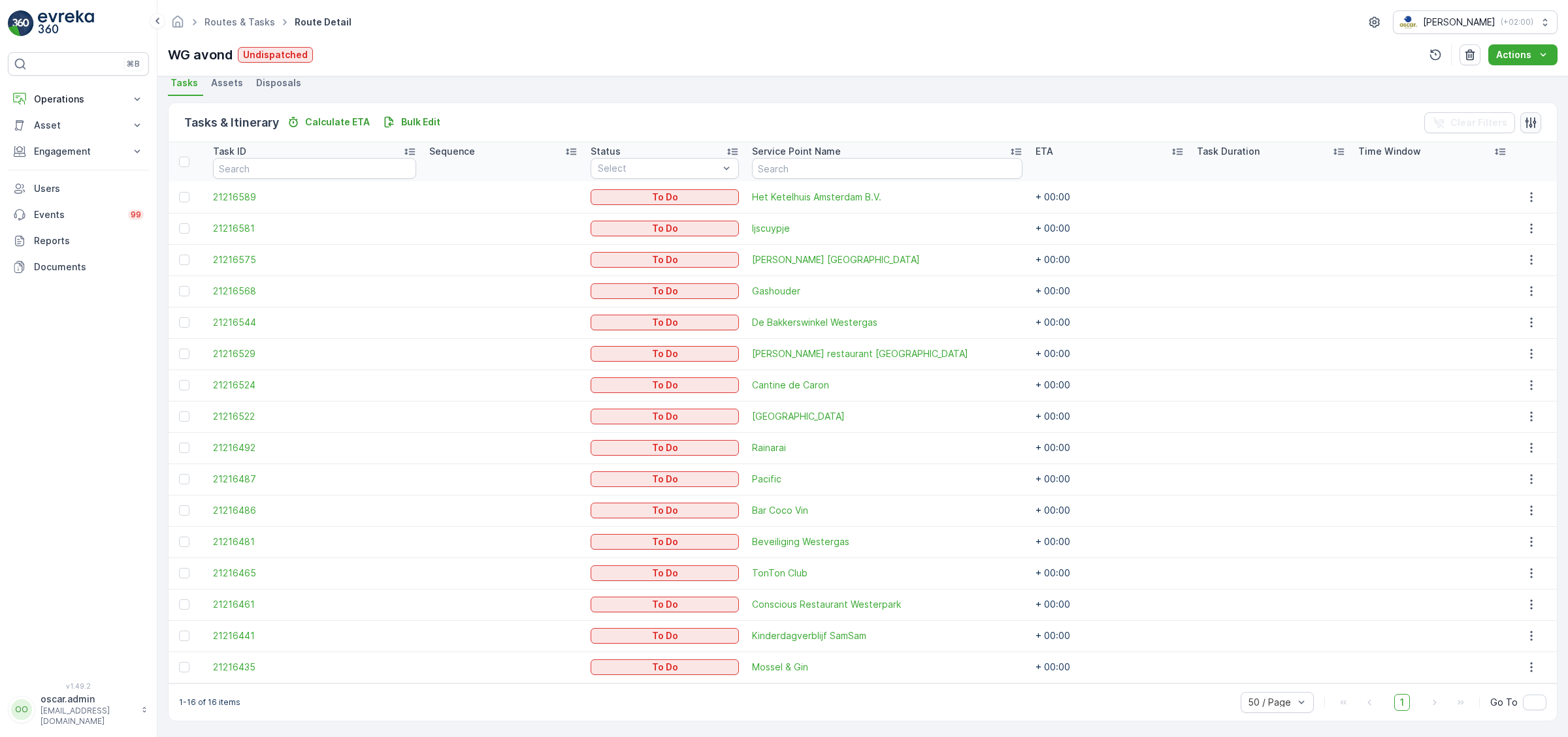
click at [1525, 114] on button "button" at bounding box center [1530, 122] width 21 height 21
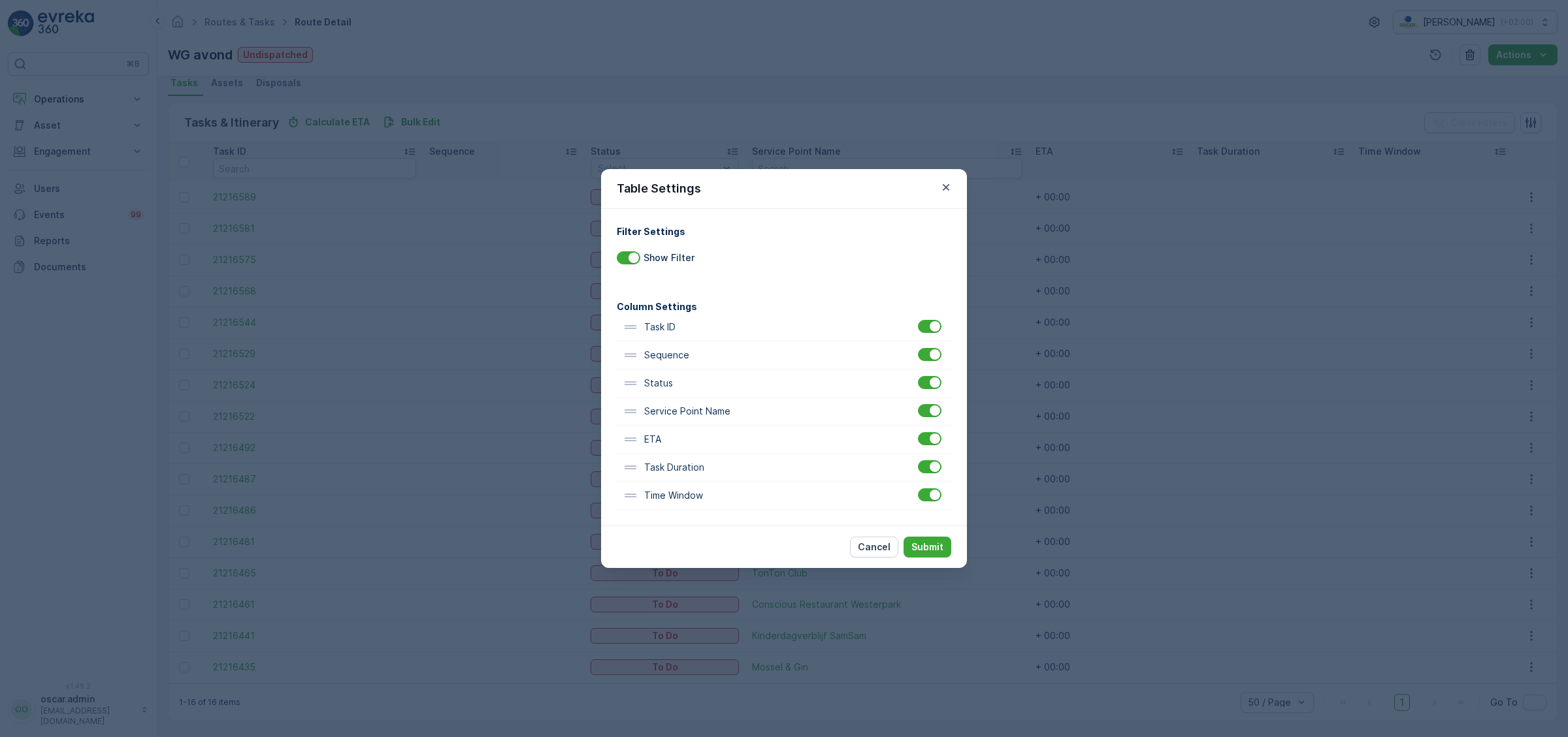
click at [1151, 342] on div "Table Settings Filter Settings Show Filter Column Settings Task ID Sequence Sta…" at bounding box center [784, 368] width 1568 height 737
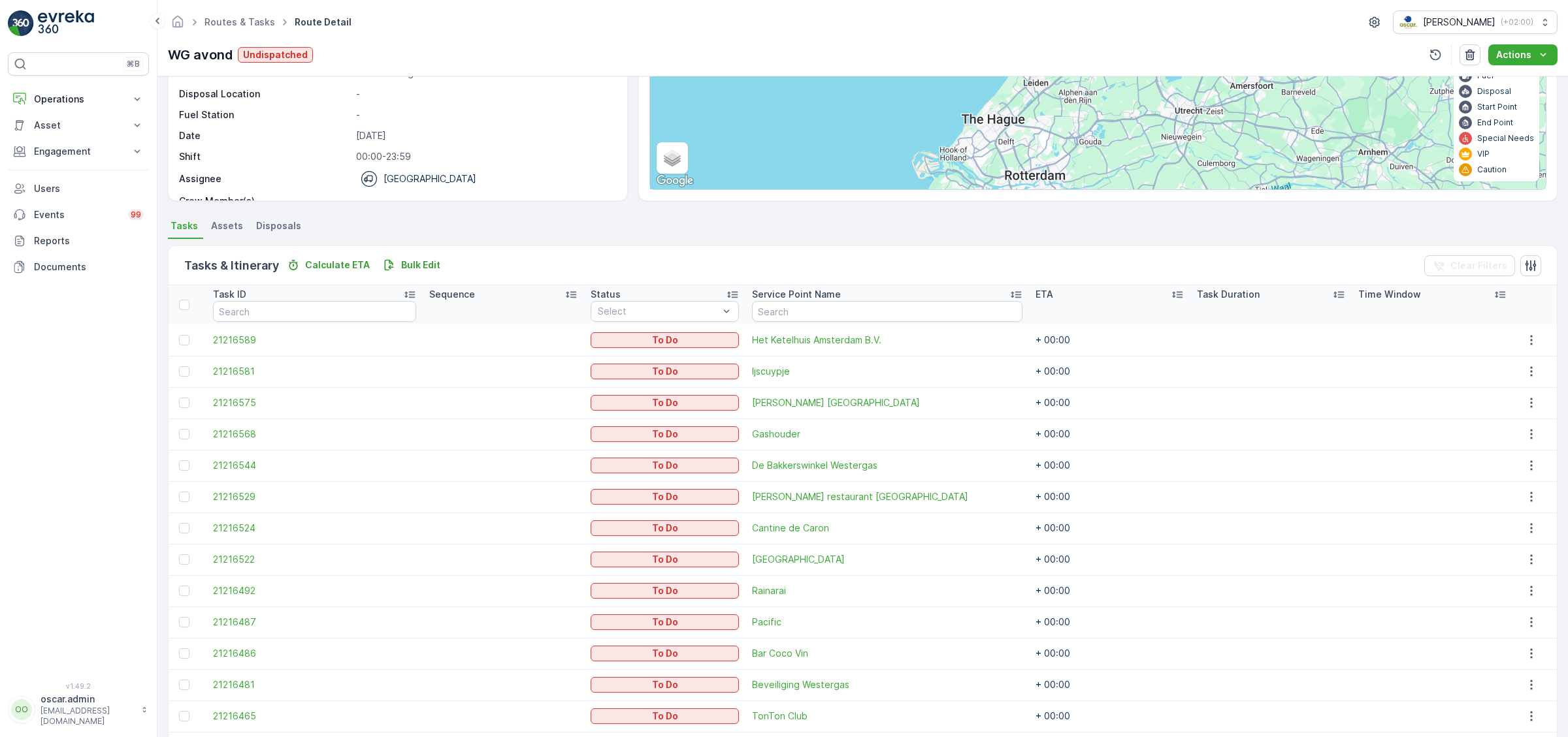
scroll to position [0, 0]
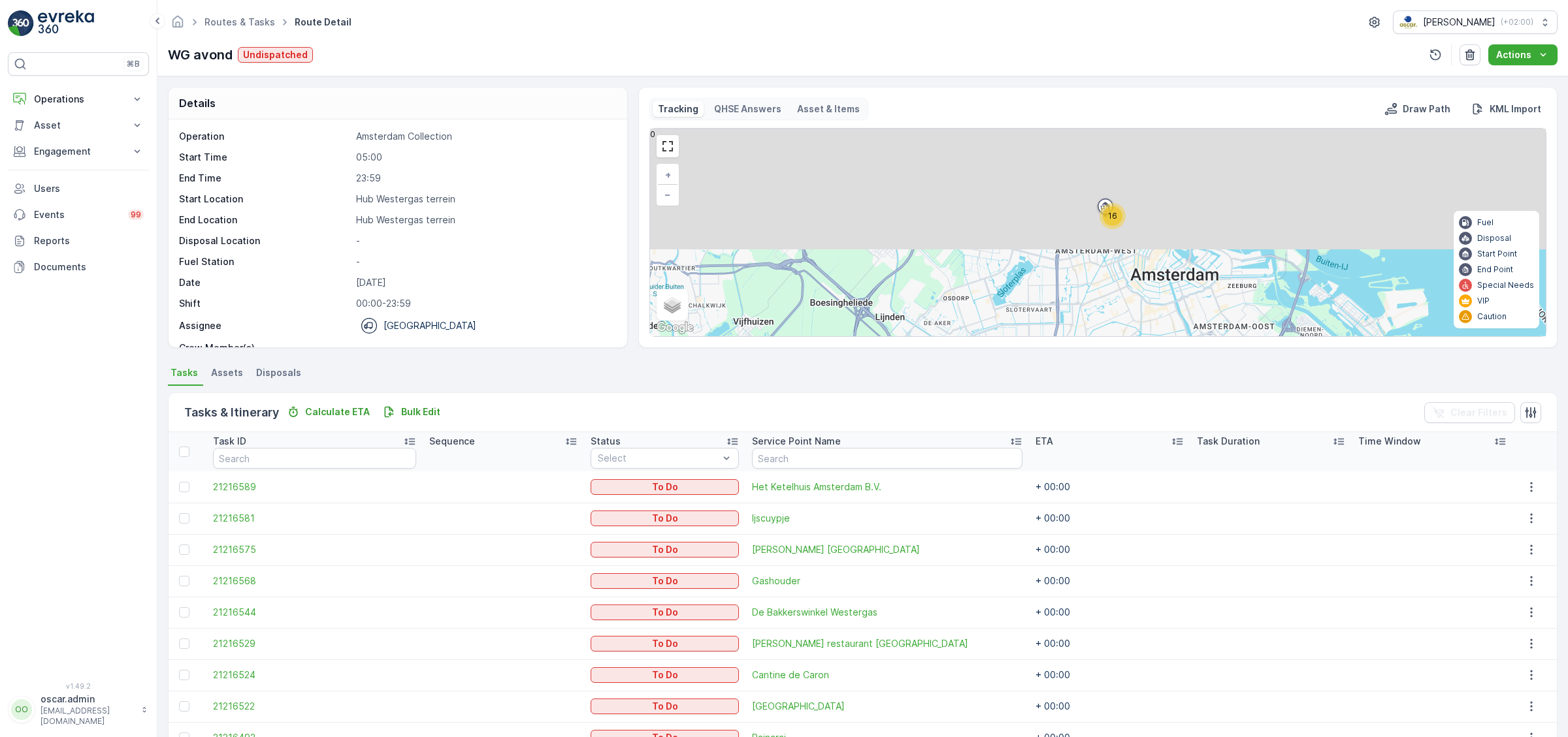
drag, startPoint x: 1131, startPoint y: 182, endPoint x: 1157, endPoint y: 367, distance: 186.8
click at [1157, 336] on div "16 + − Satellite Roadmap Terrain Hybrid Leaflet Keyboard shortcuts Map Data Map…" at bounding box center [1098, 232] width 895 height 208
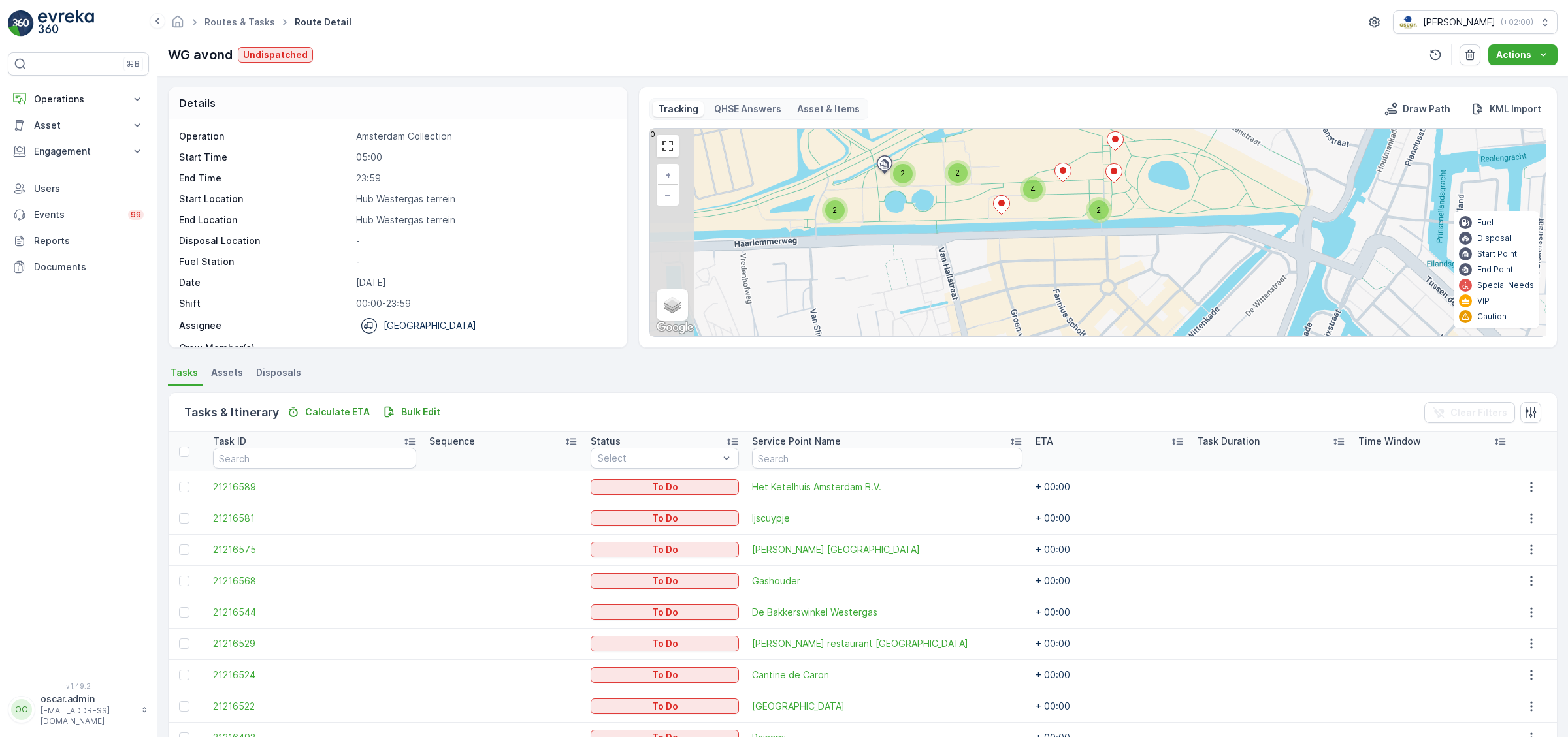
drag, startPoint x: 810, startPoint y: 247, endPoint x: 1153, endPoint y: 263, distance: 343.4
click at [1153, 263] on div "2 4 2 2 2 + − Satellite Roadmap Terrain Hybrid Leaflet Keyboard shortcuts Map D…" at bounding box center [1098, 232] width 895 height 208
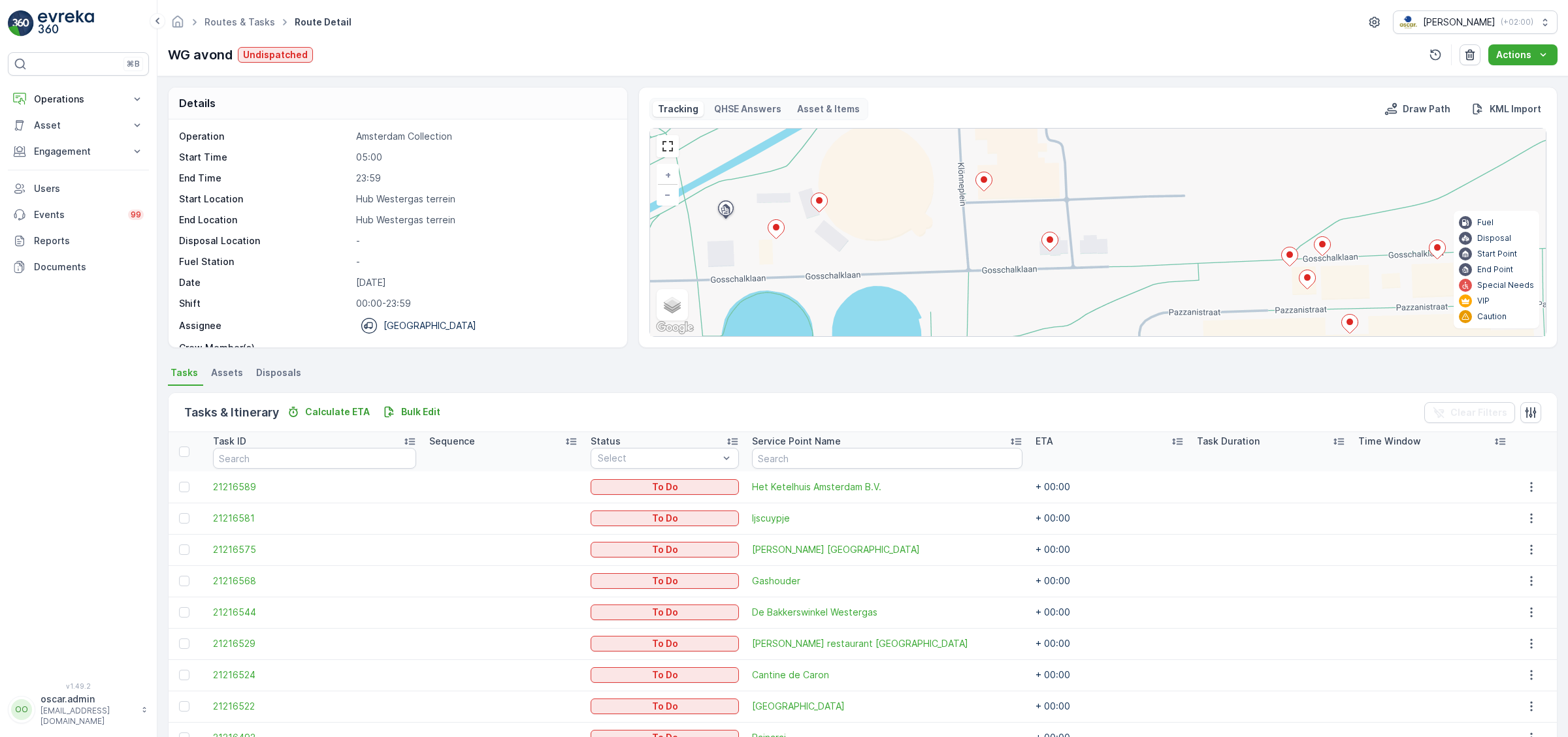
drag, startPoint x: 818, startPoint y: 220, endPoint x: 1083, endPoint y: 304, distance: 278.0
click at [1083, 304] on div "2 + − Satellite Roadmap Terrain Hybrid Leaflet Keyboard shortcuts Map Data Map …" at bounding box center [1098, 232] width 895 height 208
click at [80, 102] on p "Operations" at bounding box center [78, 99] width 89 height 13
click at [84, 159] on p "Routes & Tasks" at bounding box center [67, 158] width 67 height 13
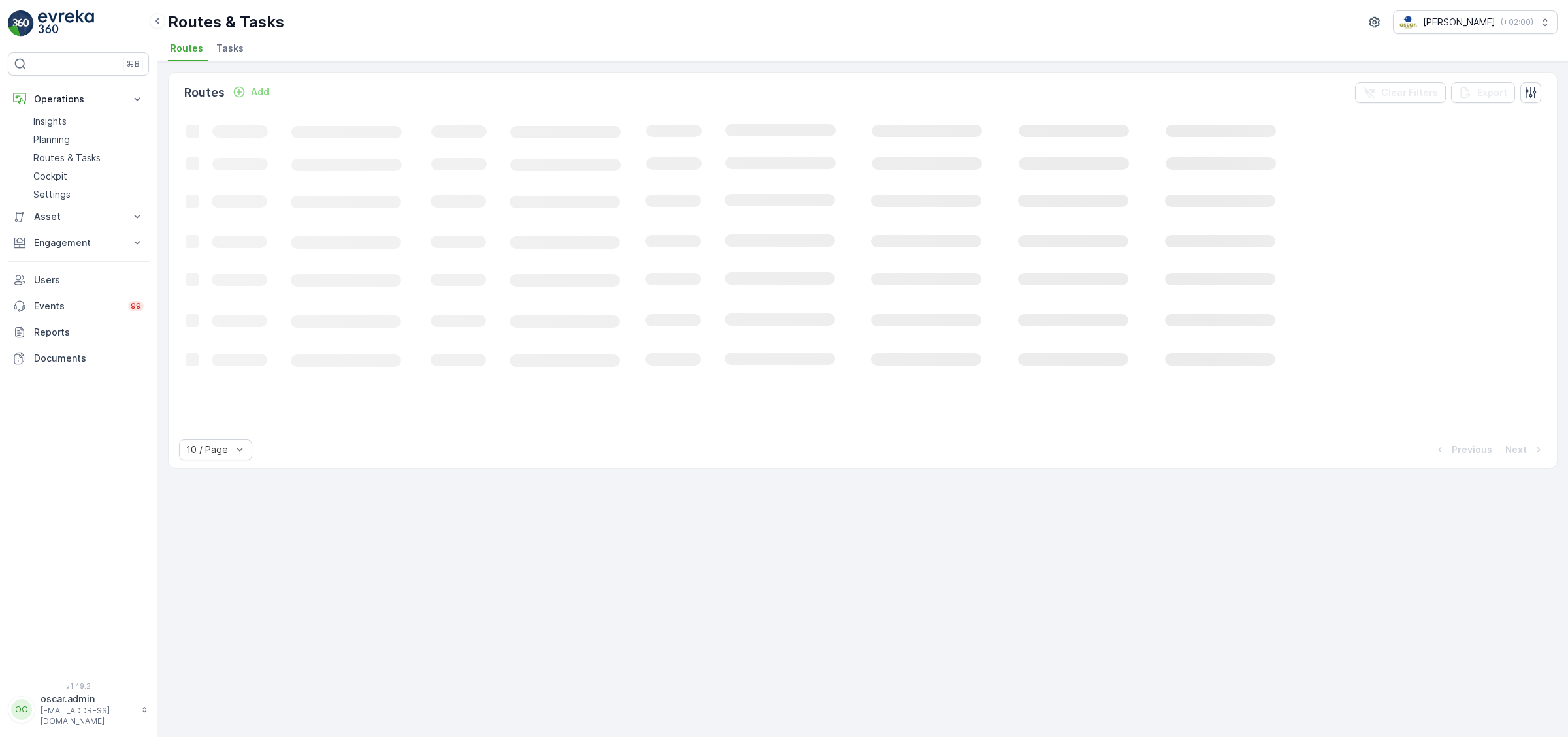
click at [229, 41] on li "Tasks" at bounding box center [231, 50] width 35 height 22
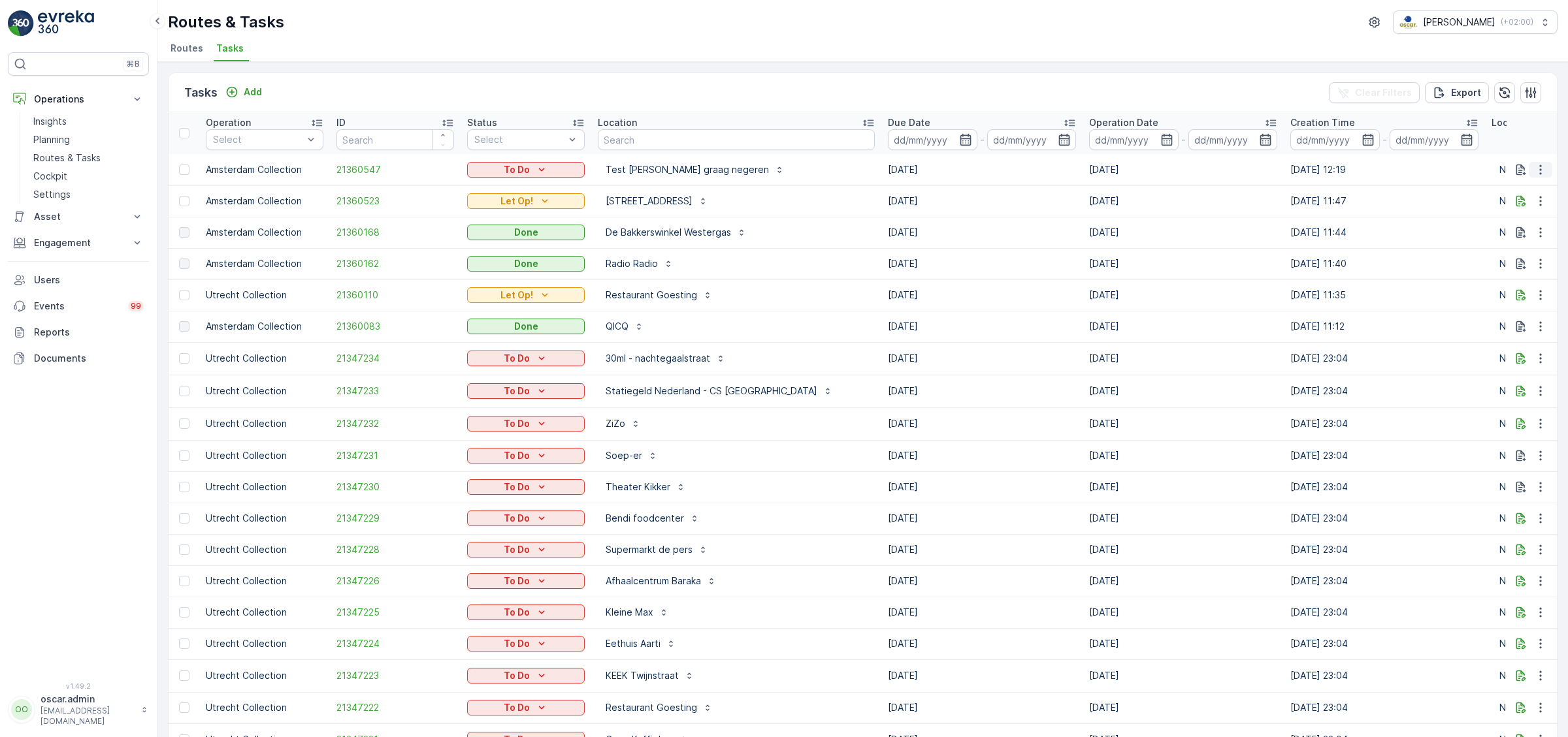
click at [1548, 171] on button "button" at bounding box center [1540, 169] width 24 height 16
click at [1518, 193] on span "See More Details" at bounding box center [1512, 189] width 76 height 13
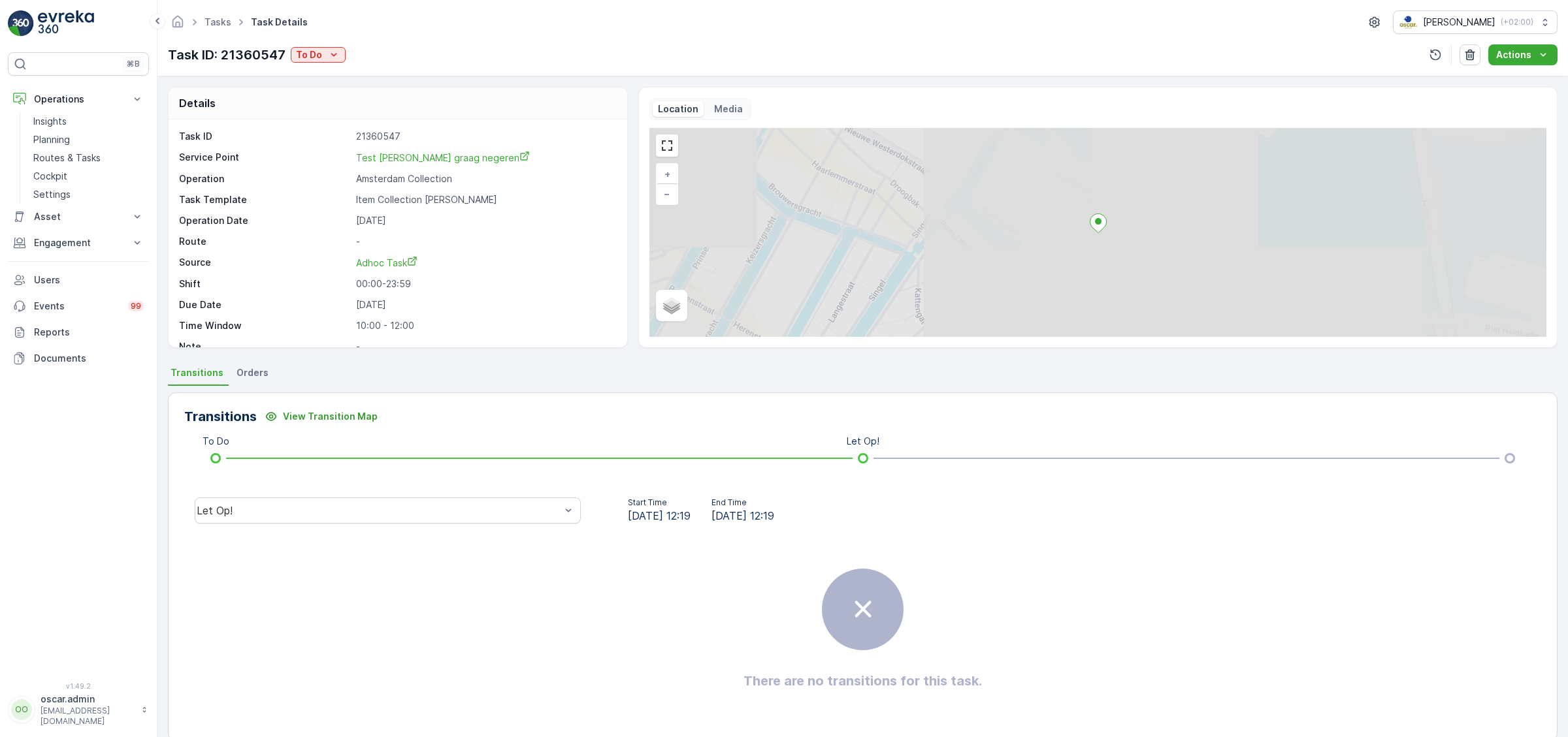
click at [724, 120] on div "Location Media + − Satellite Roadmap Terrain Hybrid Leaflet" at bounding box center [1098, 217] width 897 height 239
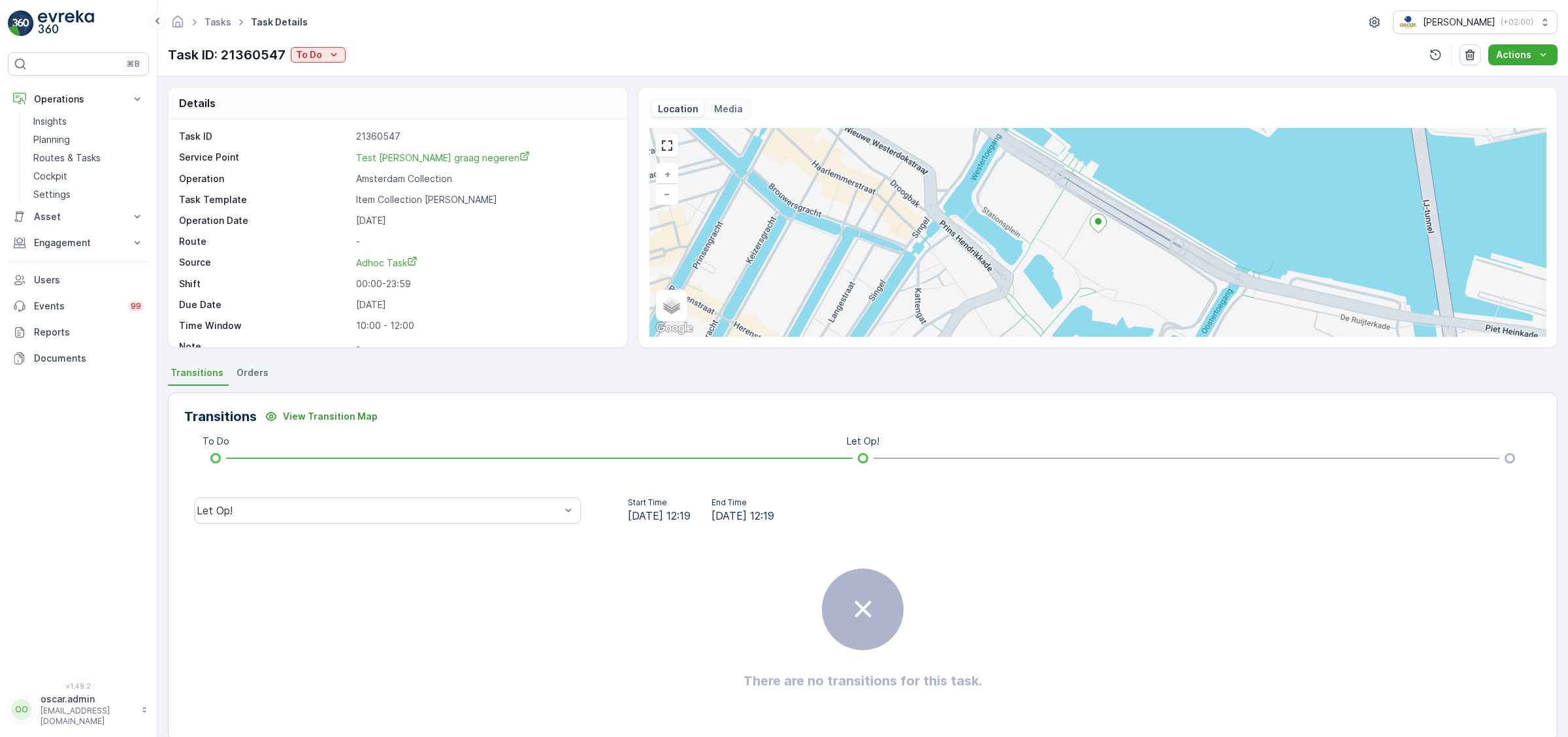
click at [724, 110] on p "Media" at bounding box center [729, 109] width 29 height 13
